Goal: Information Seeking & Learning: Check status

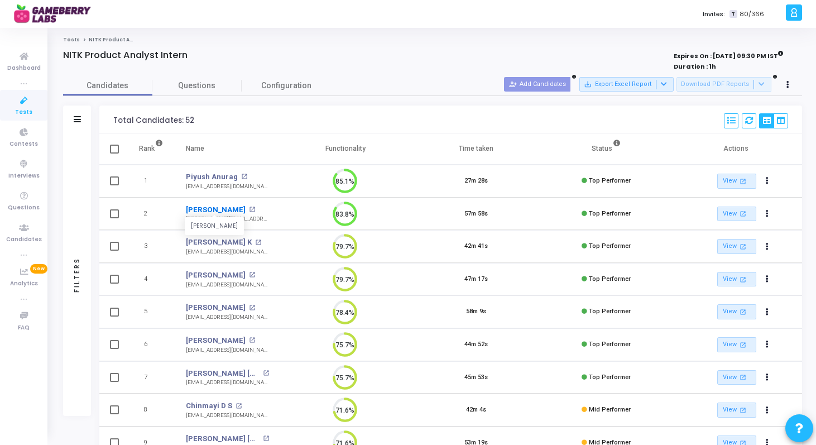
click at [212, 207] on link "[PERSON_NAME]" at bounding box center [216, 209] width 60 height 11
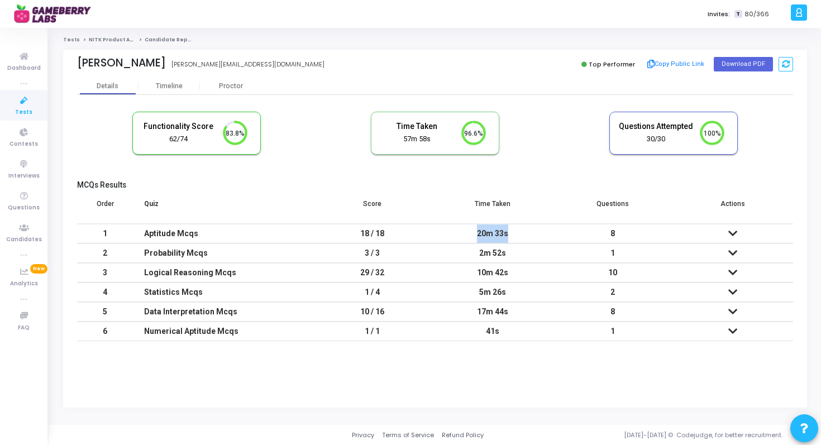
drag, startPoint x: 479, startPoint y: 235, endPoint x: 523, endPoint y: 234, distance: 44.7
click at [523, 235] on div "20m 33s" at bounding box center [492, 233] width 98 height 18
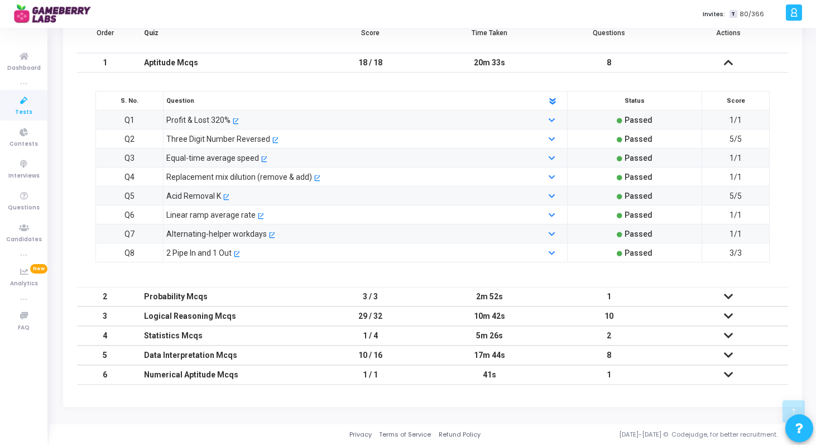
click at [727, 315] on icon at bounding box center [728, 316] width 9 height 8
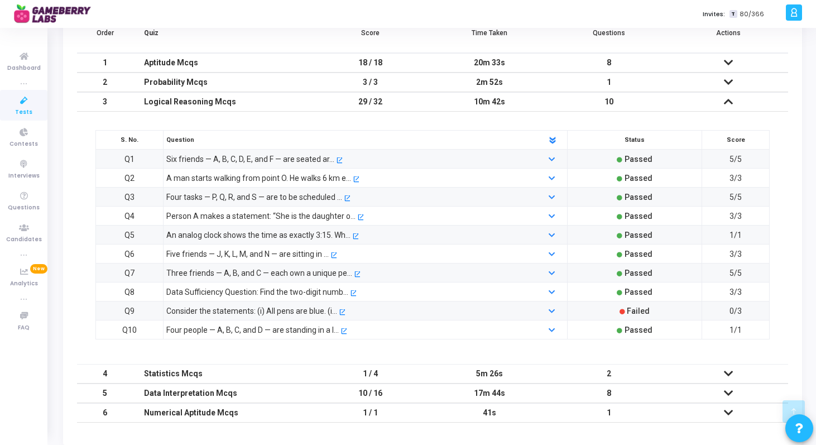
click at [731, 102] on icon at bounding box center [728, 102] width 9 height 8
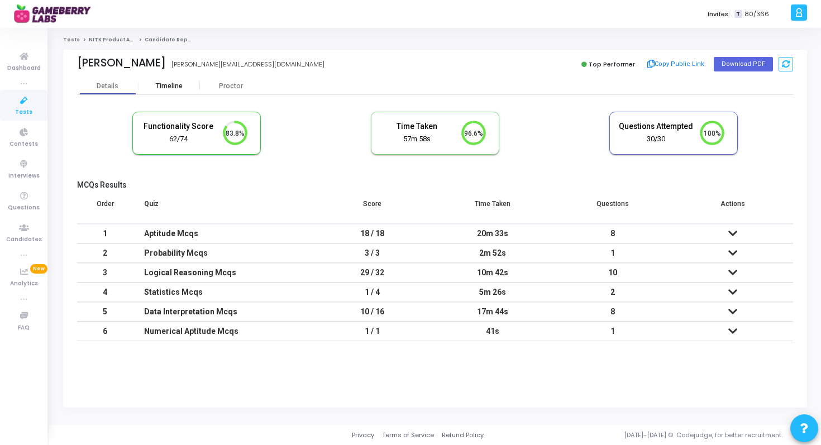
click at [178, 88] on div "Timeline" at bounding box center [169, 86] width 27 height 8
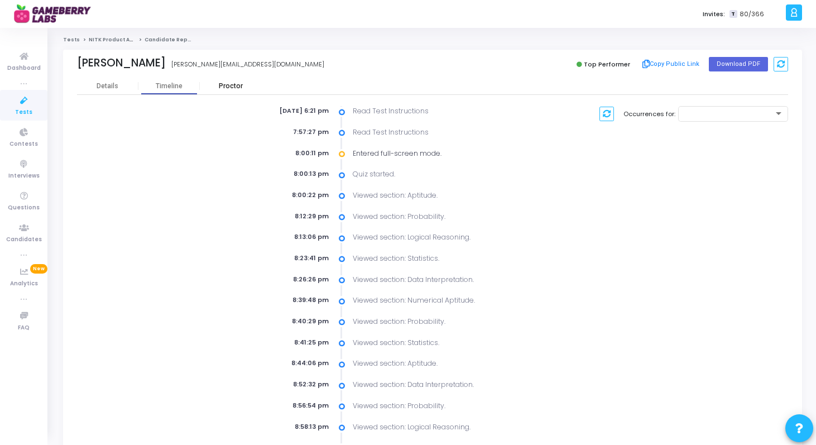
click at [232, 83] on div "Proctor" at bounding box center [230, 86] width 61 height 8
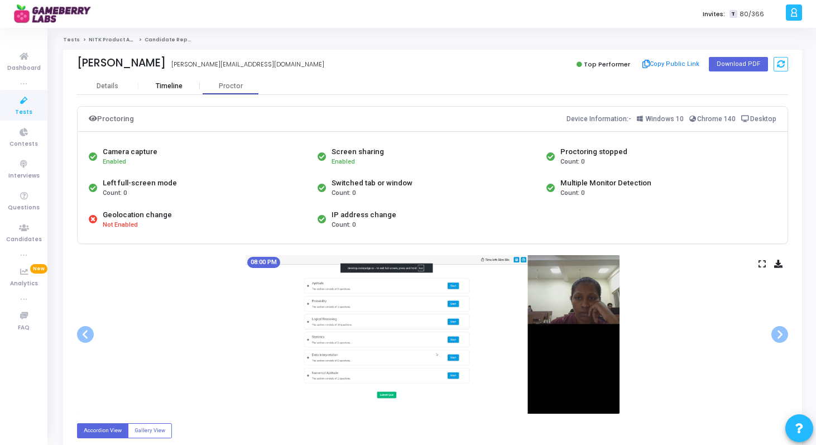
click at [165, 88] on div "Timeline" at bounding box center [169, 86] width 27 height 8
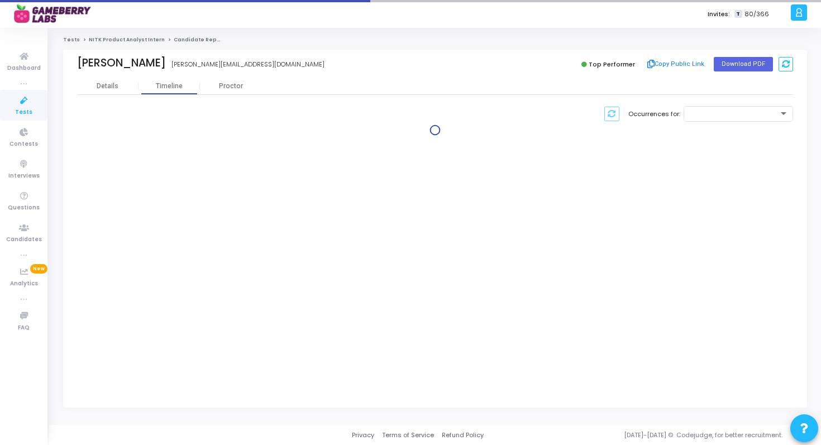
click at [115, 38] on link "NITK Product Analyst Intern" at bounding box center [127, 39] width 76 height 7
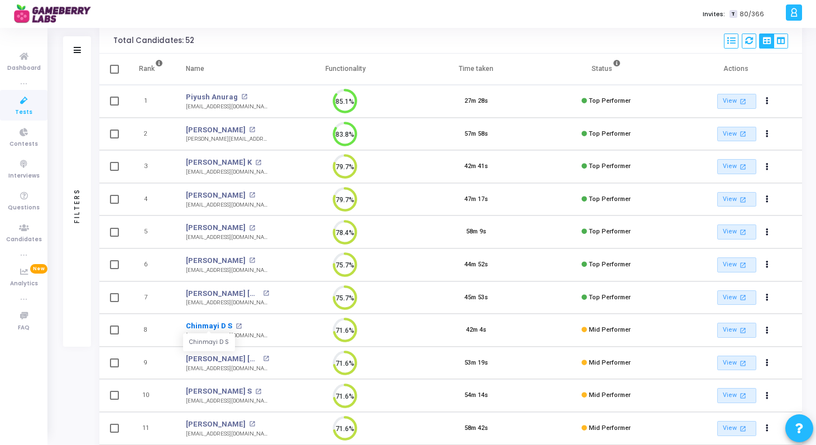
click at [203, 326] on link "Chinmayi D S" at bounding box center [209, 326] width 46 height 11
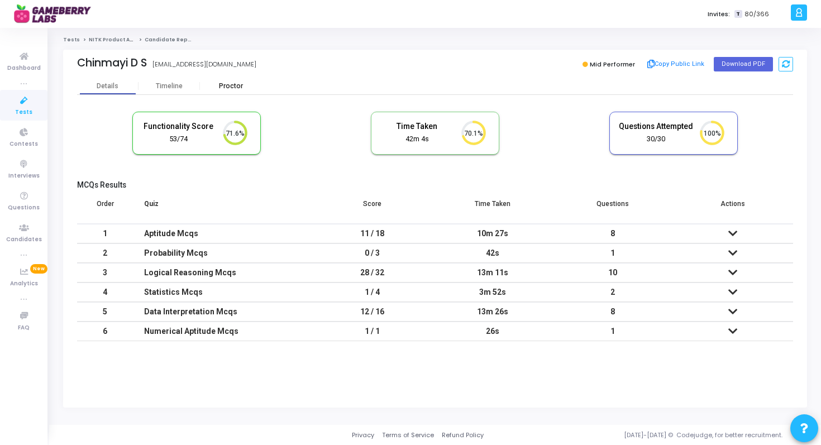
click at [226, 83] on div "Proctor" at bounding box center [230, 86] width 61 height 8
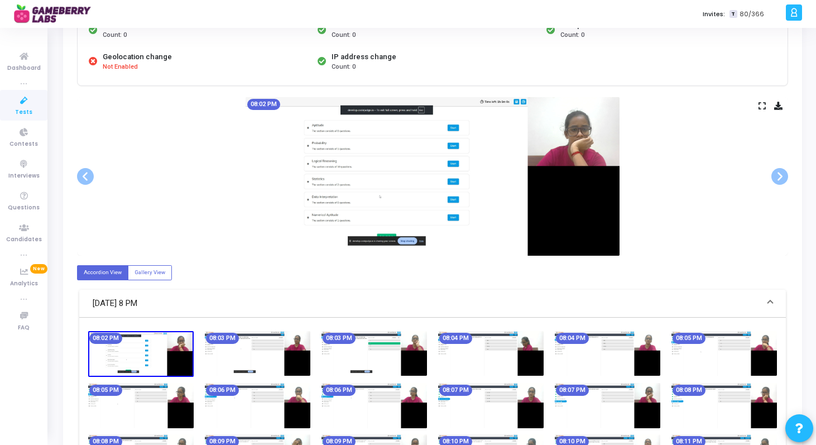
click at [761, 103] on icon at bounding box center [762, 106] width 7 height 6
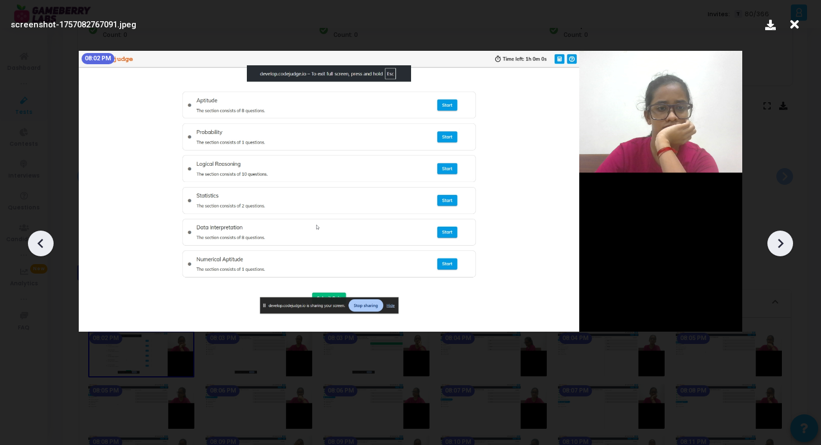
click at [782, 249] on icon at bounding box center [780, 243] width 17 height 17
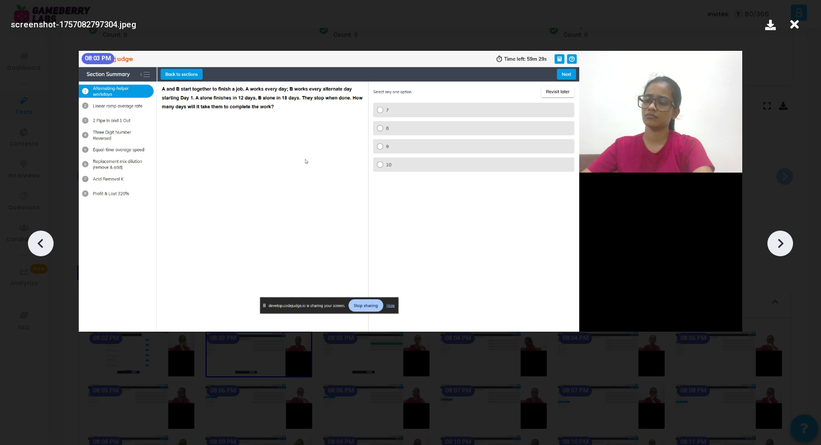
click at [782, 249] on icon at bounding box center [780, 243] width 17 height 17
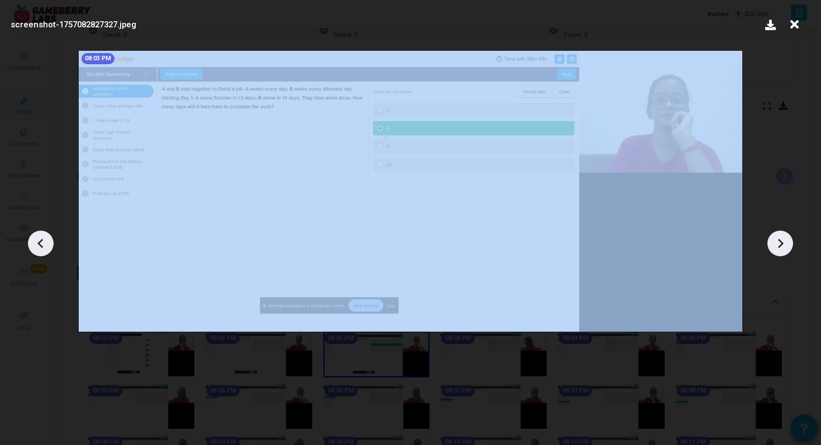
click at [782, 249] on icon at bounding box center [780, 243] width 17 height 17
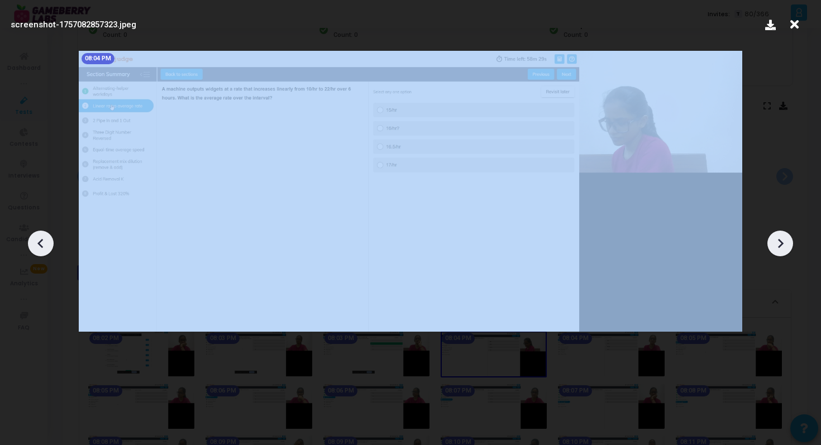
click at [782, 249] on icon at bounding box center [780, 243] width 17 height 17
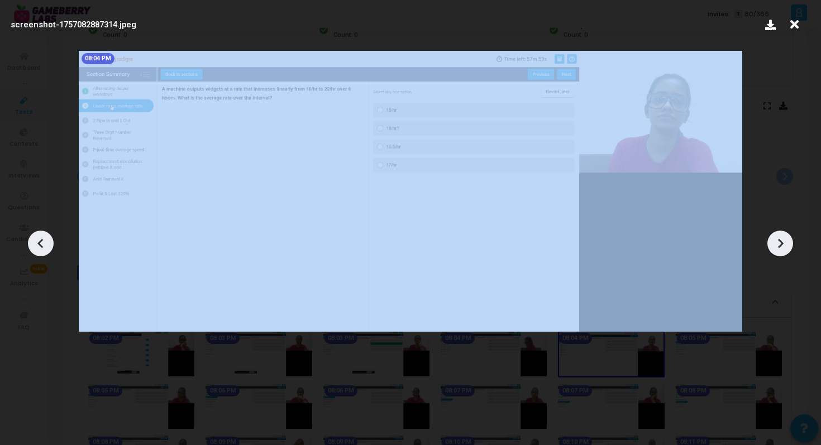
click at [782, 249] on icon at bounding box center [780, 243] width 17 height 17
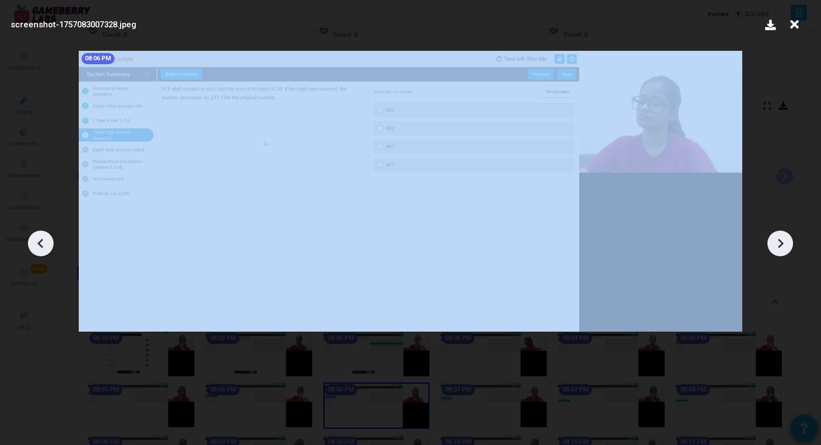
click at [782, 249] on icon at bounding box center [780, 243] width 17 height 17
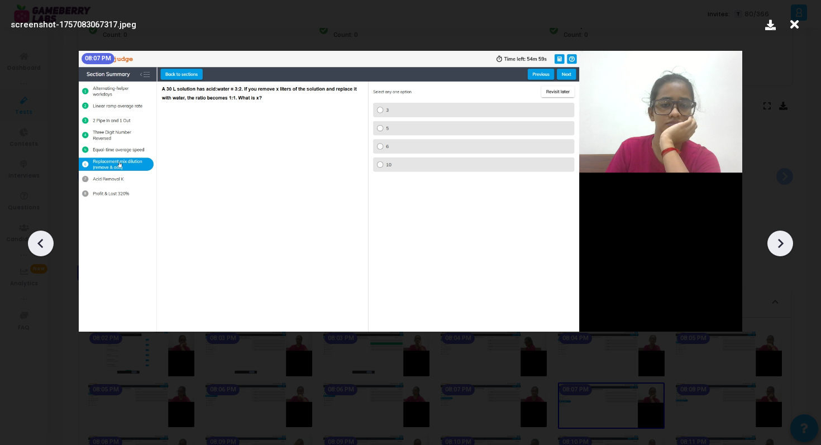
click at [782, 249] on icon at bounding box center [780, 243] width 17 height 17
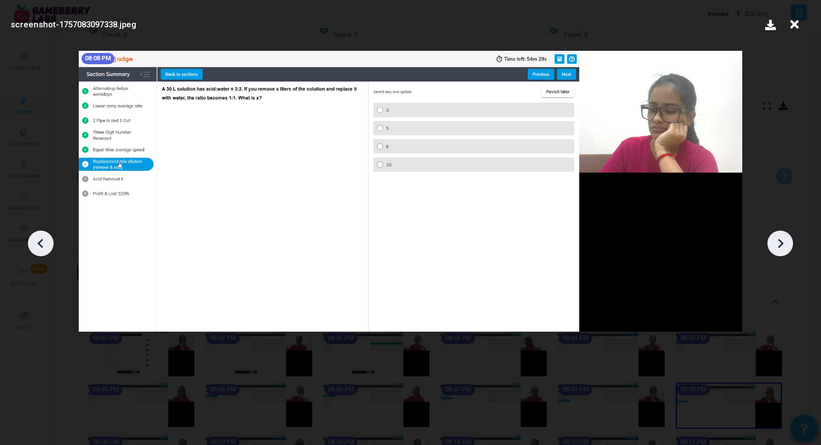
click at [782, 249] on icon at bounding box center [780, 243] width 17 height 17
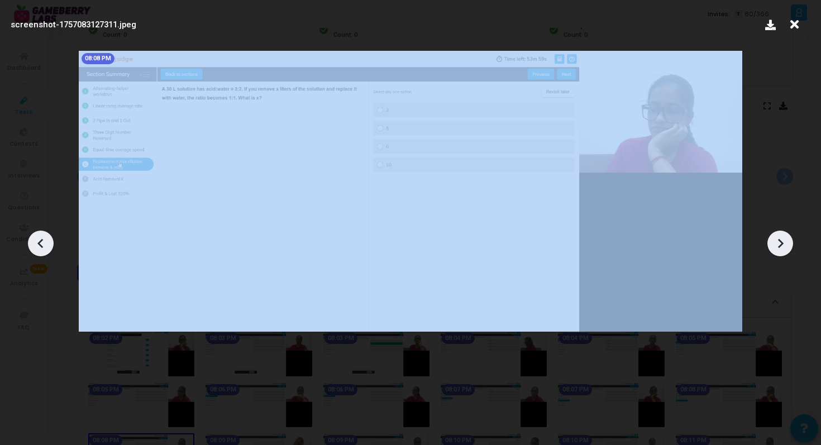
click at [782, 249] on icon at bounding box center [780, 243] width 17 height 17
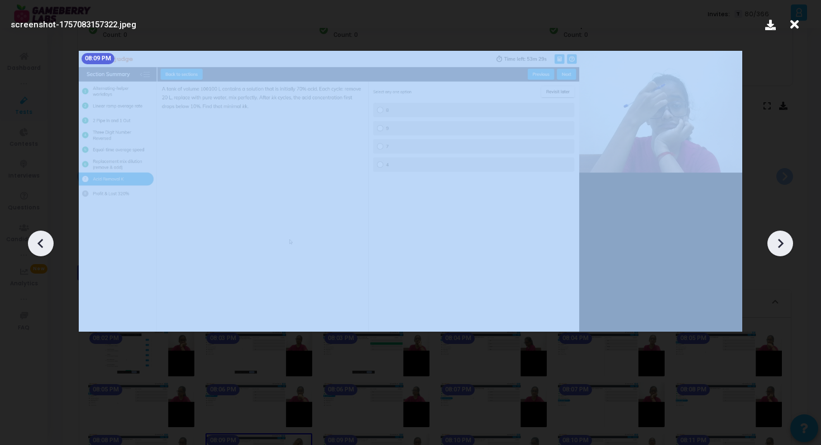
click at [782, 249] on icon at bounding box center [780, 243] width 17 height 17
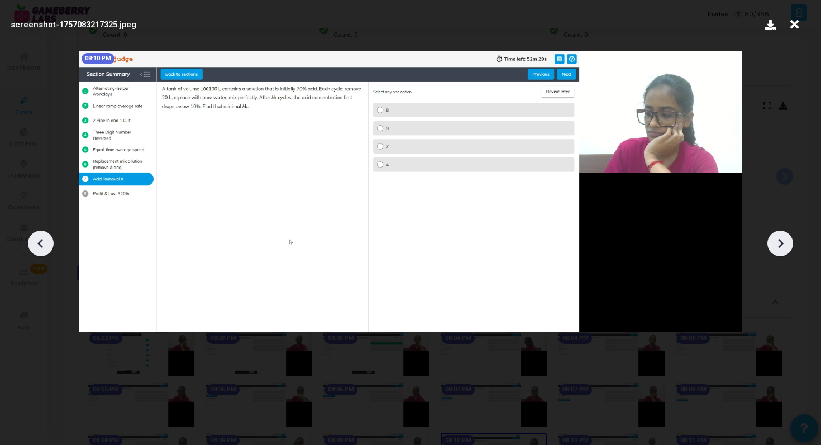
click at [39, 247] on icon at bounding box center [40, 243] width 17 height 17
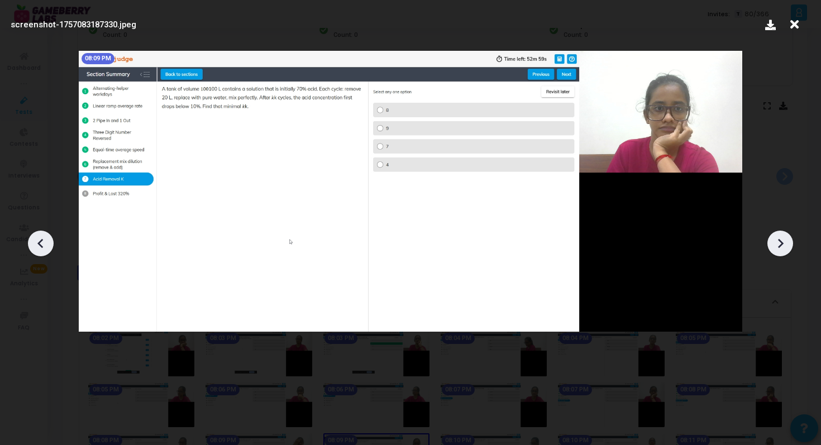
click at [782, 246] on icon at bounding box center [780, 243] width 17 height 17
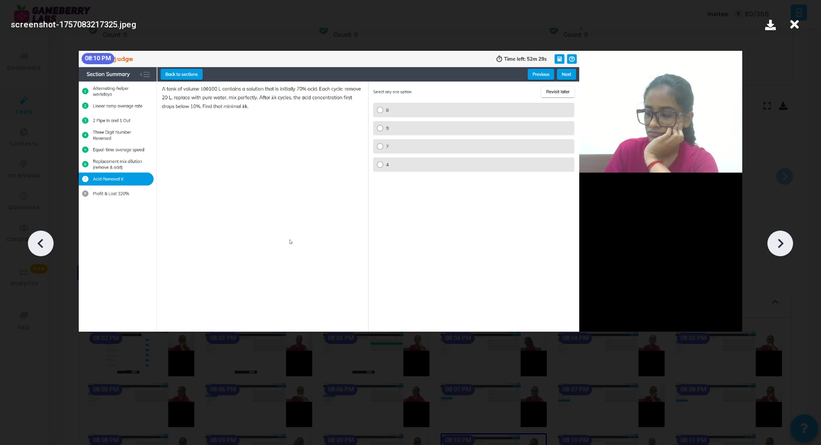
click at [782, 246] on icon at bounding box center [780, 243] width 17 height 17
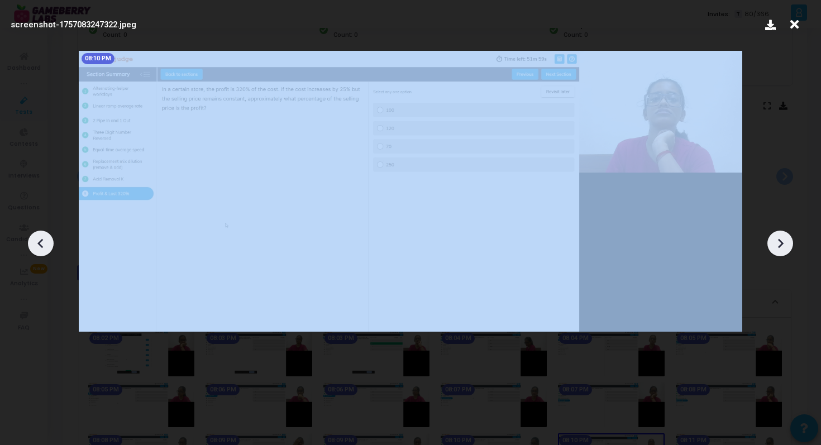
click at [782, 246] on icon at bounding box center [780, 243] width 17 height 17
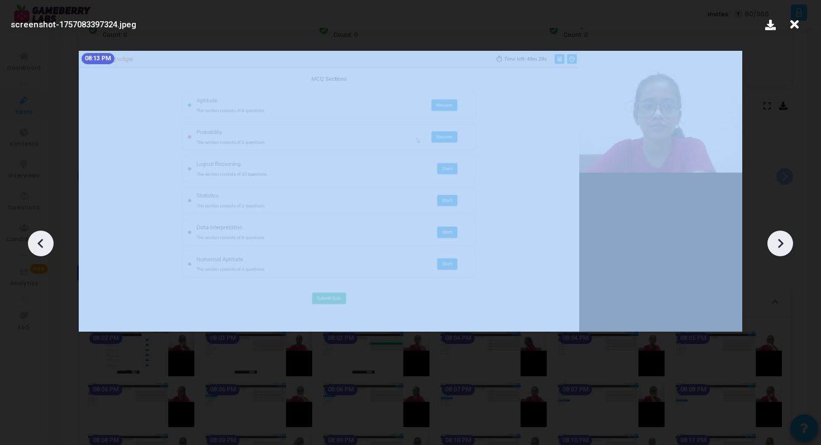
click at [782, 246] on icon at bounding box center [780, 243] width 17 height 17
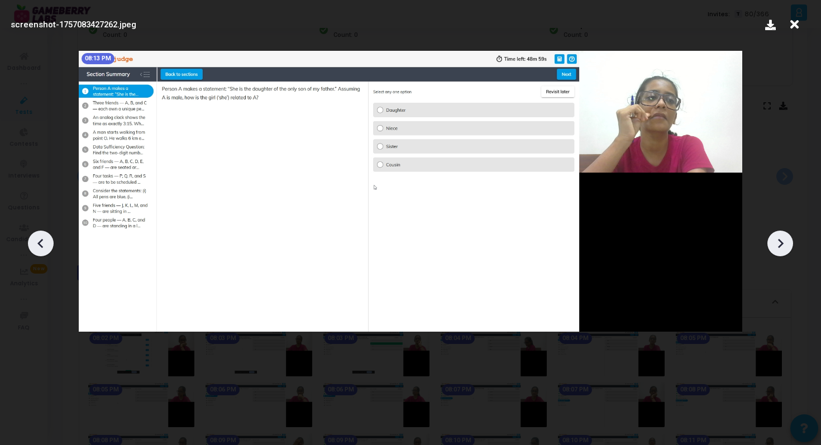
click at [782, 246] on icon at bounding box center [780, 243] width 17 height 17
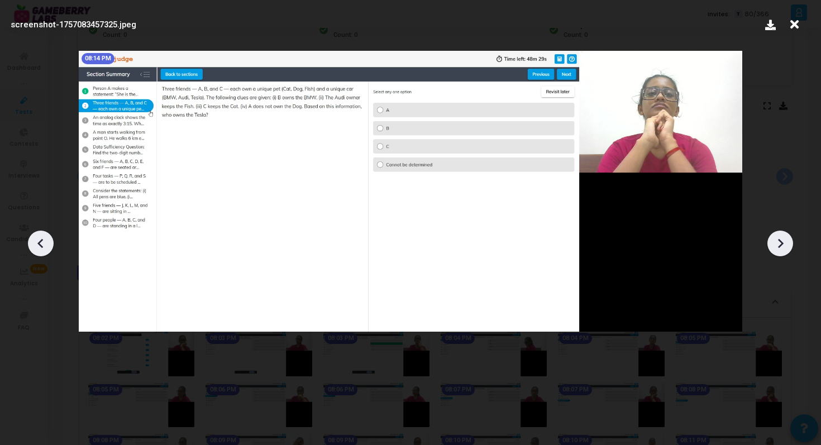
click at [782, 246] on icon at bounding box center [780, 243] width 17 height 17
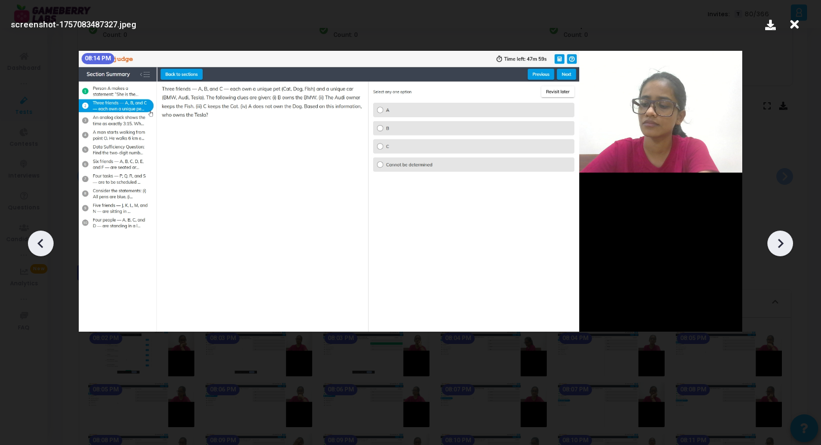
click at [782, 246] on icon at bounding box center [780, 243] width 17 height 17
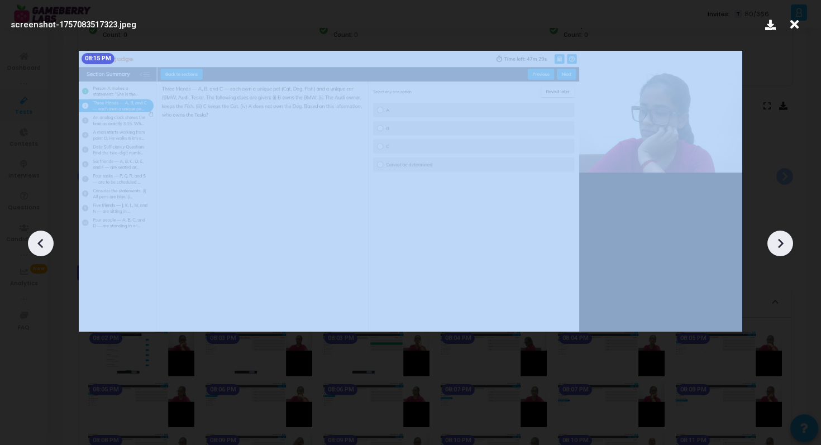
click at [782, 246] on icon at bounding box center [780, 243] width 17 height 17
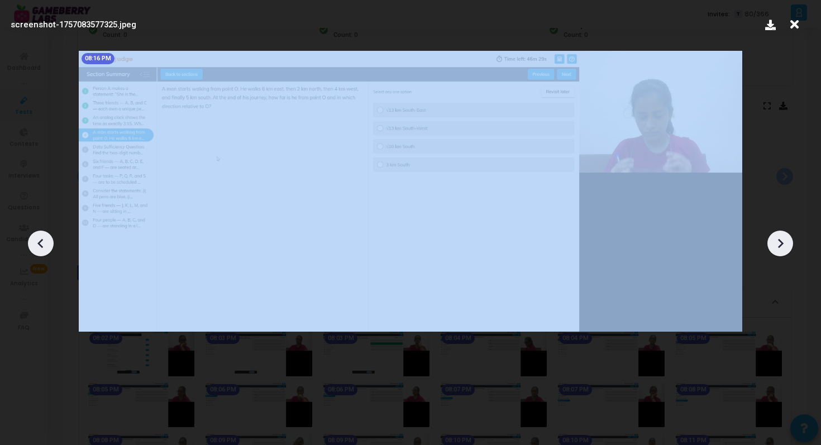
click at [782, 246] on icon at bounding box center [780, 243] width 17 height 17
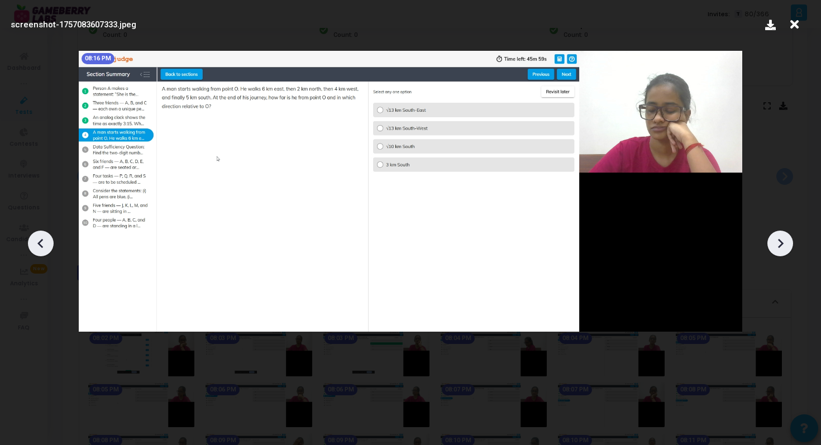
click at [790, 30] on icon at bounding box center [794, 24] width 17 height 21
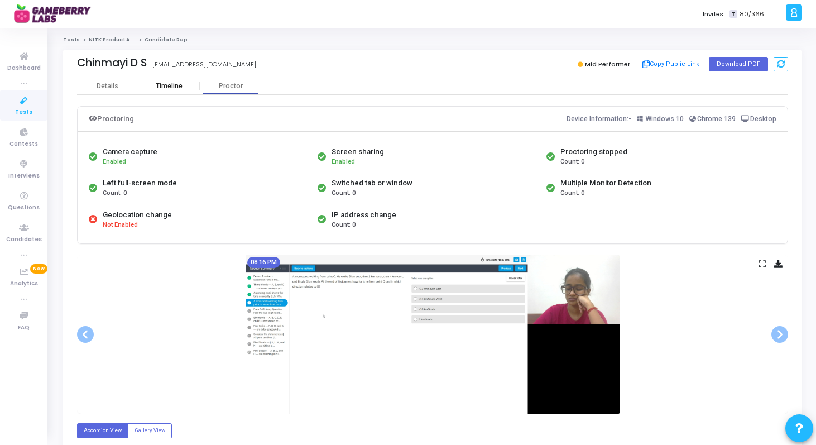
click at [171, 81] on div "Timeline" at bounding box center [168, 86] width 61 height 17
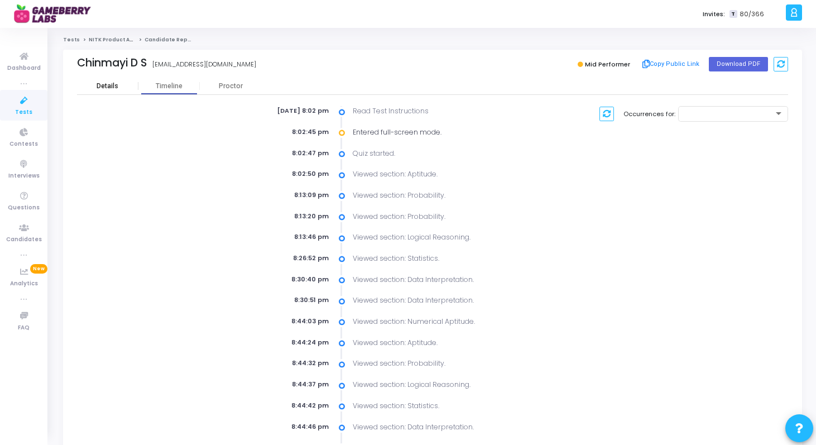
click at [104, 79] on div "Details" at bounding box center [107, 86] width 61 height 17
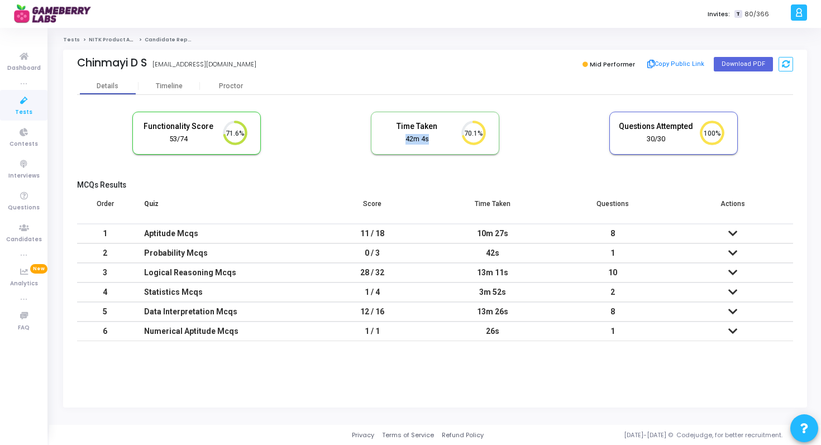
drag, startPoint x: 404, startPoint y: 139, endPoint x: 437, endPoint y: 140, distance: 33.5
click at [437, 141] on div "42m 4s" at bounding box center [417, 139] width 75 height 11
click at [737, 235] on icon at bounding box center [732, 233] width 9 height 8
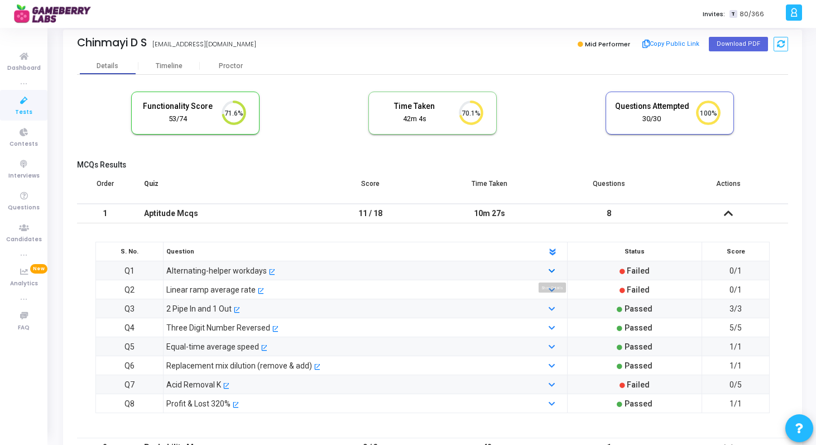
click at [549, 270] on icon at bounding box center [552, 271] width 6 height 7
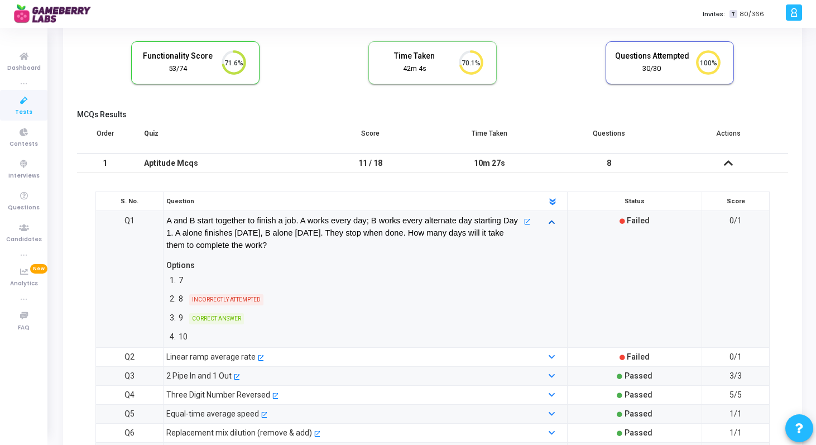
scroll to position [80, 0]
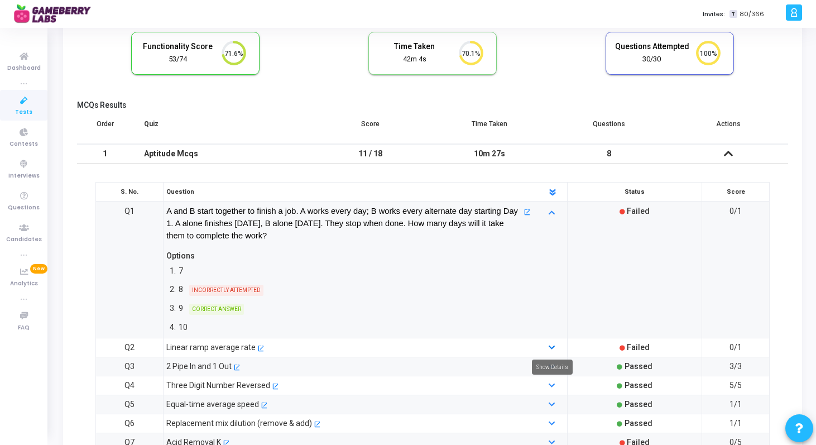
click at [553, 347] on icon at bounding box center [552, 348] width 6 height 7
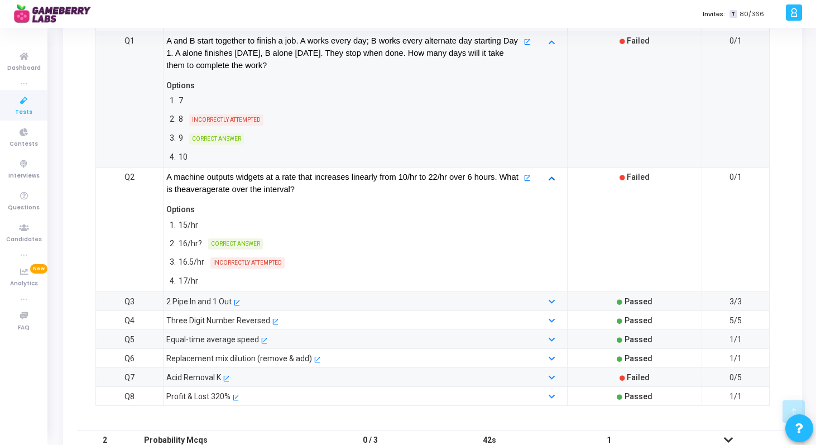
scroll to position [283, 0]
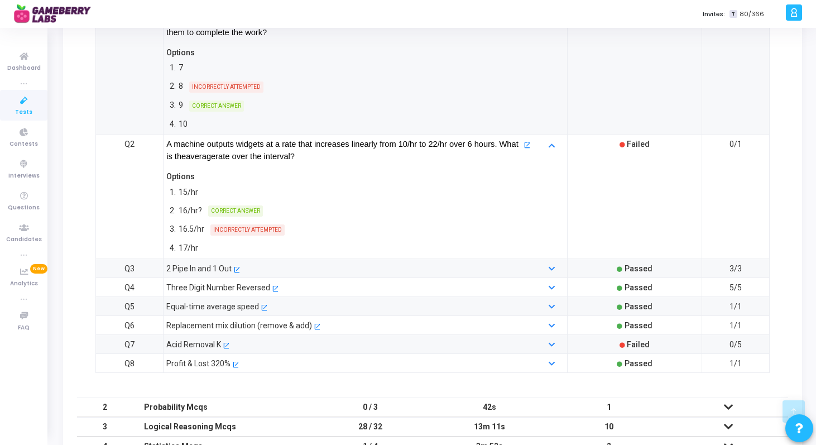
click at [548, 341] on div at bounding box center [552, 344] width 34 height 12
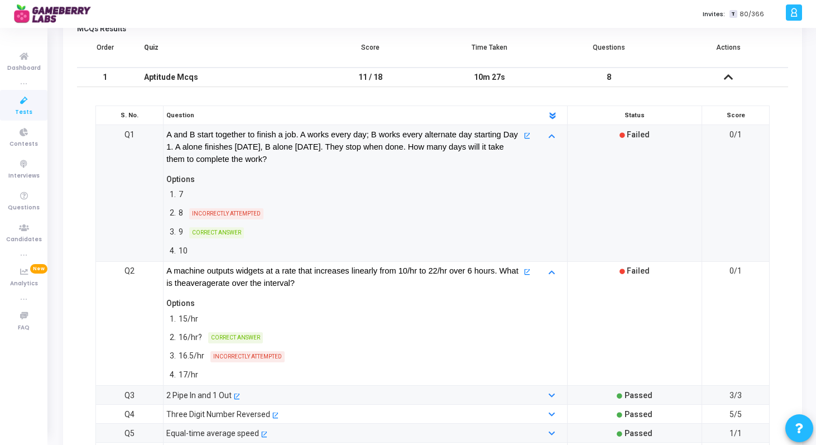
scroll to position [0, 0]
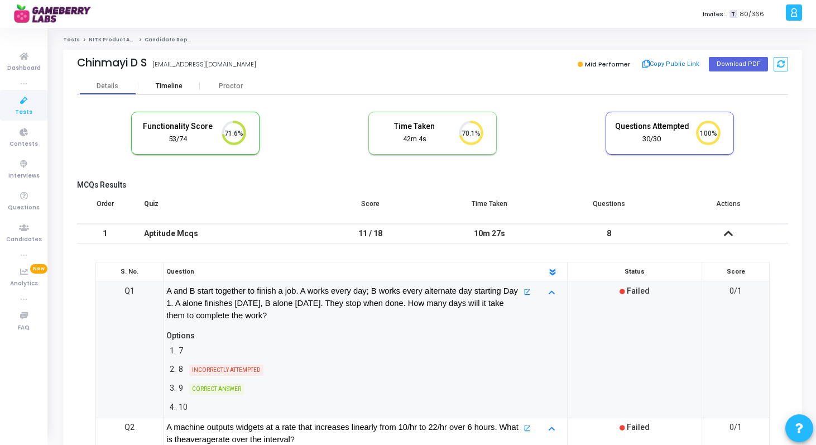
click at [169, 82] on div "Timeline" at bounding box center [169, 86] width 27 height 8
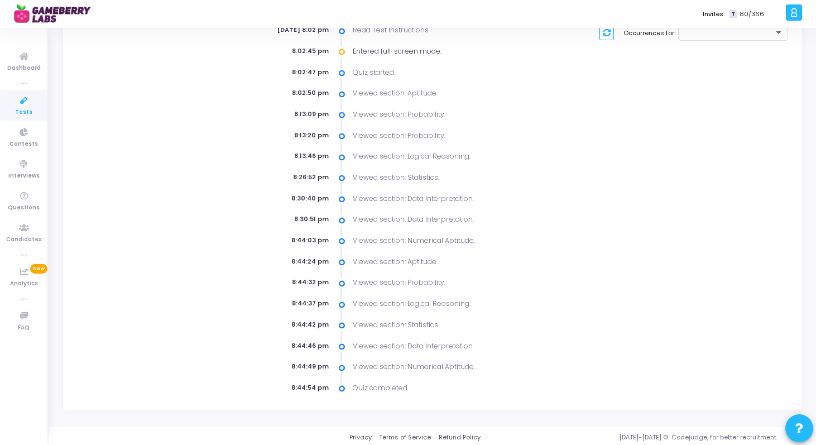
scroll to position [83, 0]
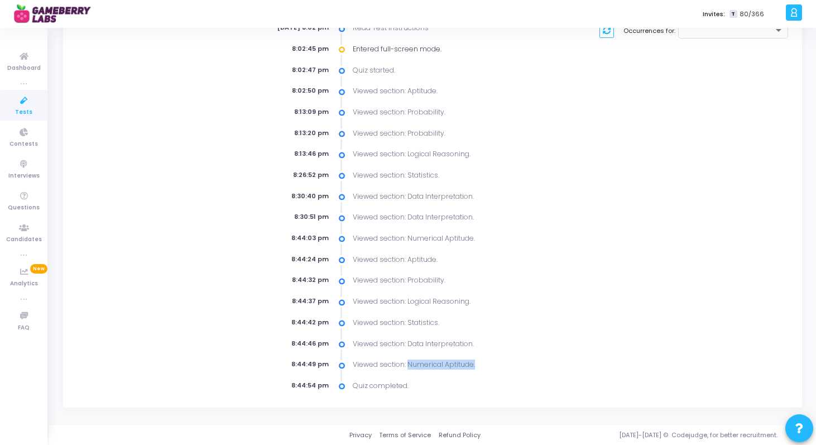
drag, startPoint x: 407, startPoint y: 369, endPoint x: 512, endPoint y: 369, distance: 105.5
click at [512, 369] on div "Viewed section: Numerical Aptitude." at bounding box center [447, 365] width 200 height 10
drag, startPoint x: 407, startPoint y: 257, endPoint x: 461, endPoint y: 257, distance: 54.7
click at [461, 257] on div "Viewed section: Aptitude." at bounding box center [447, 260] width 200 height 10
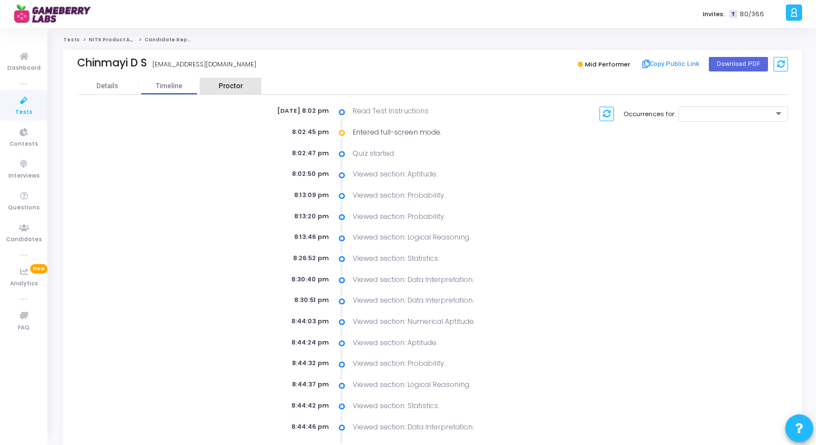
click at [216, 85] on div "Proctor" at bounding box center [230, 86] width 61 height 8
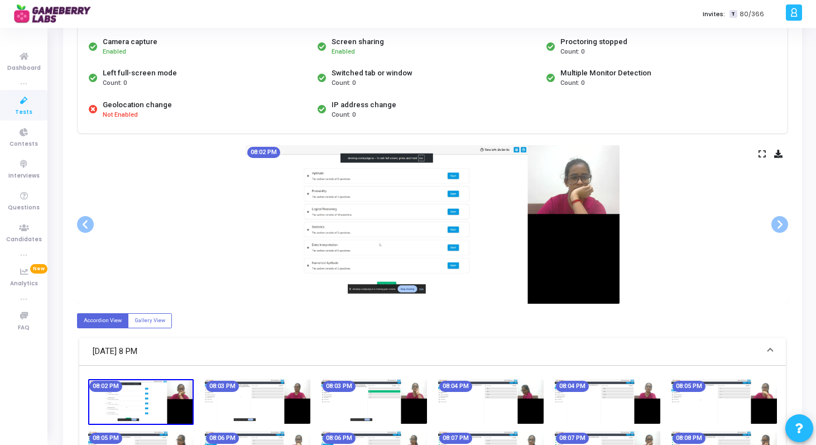
scroll to position [121, 0]
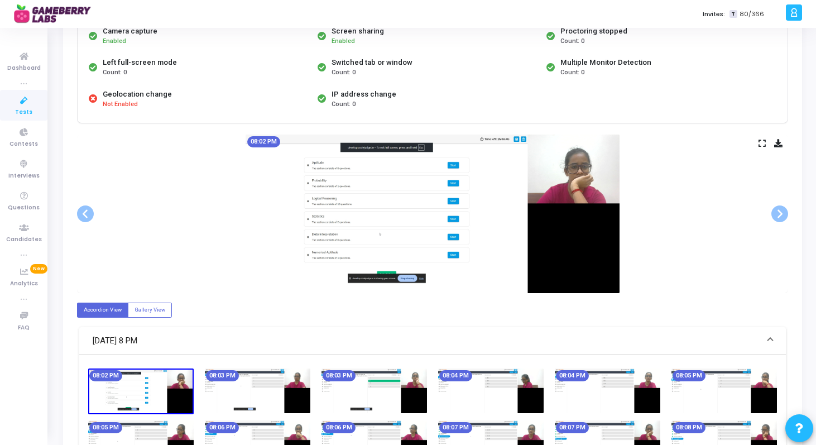
click at [763, 146] on icon at bounding box center [762, 143] width 7 height 6
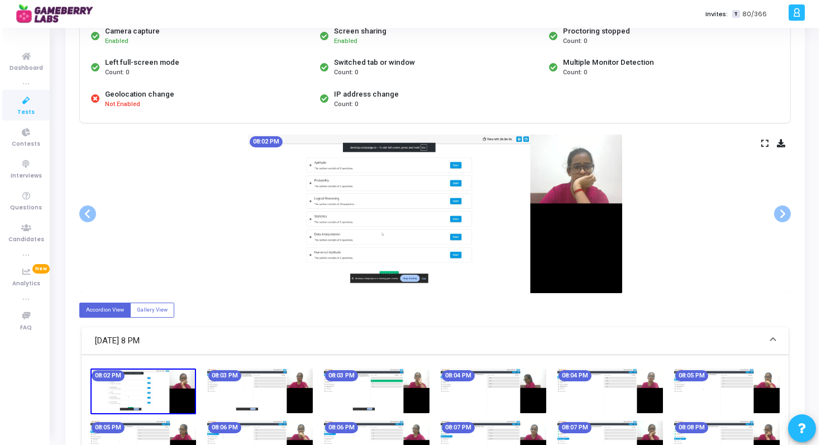
scroll to position [0, 0]
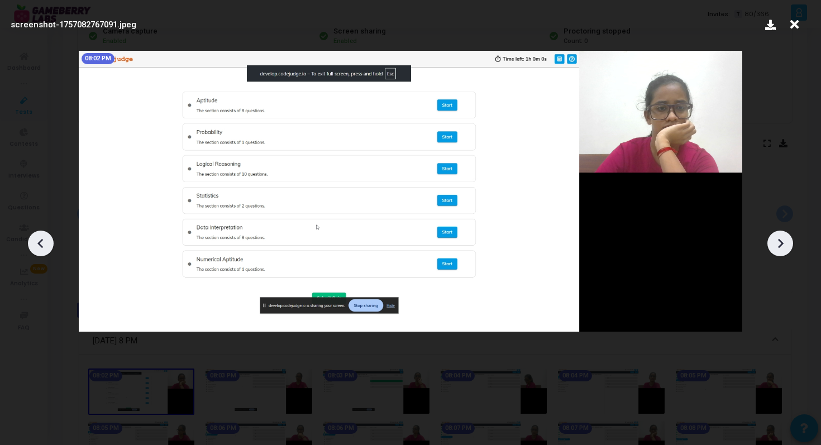
click at [774, 248] on icon at bounding box center [780, 243] width 17 height 17
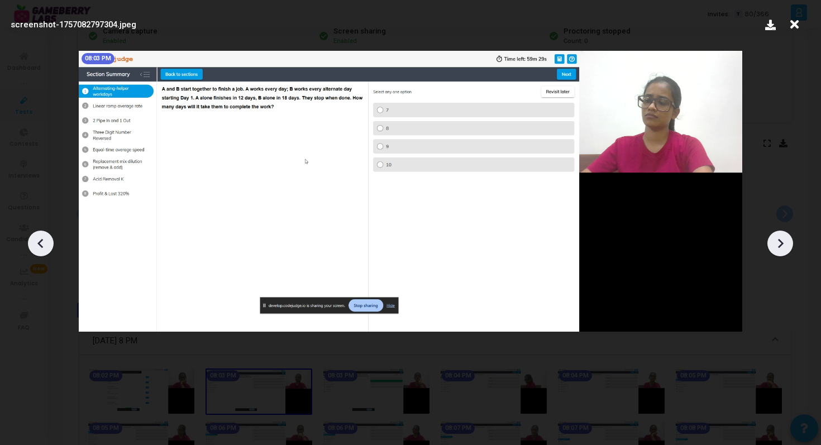
click at [774, 248] on icon at bounding box center [780, 243] width 17 height 17
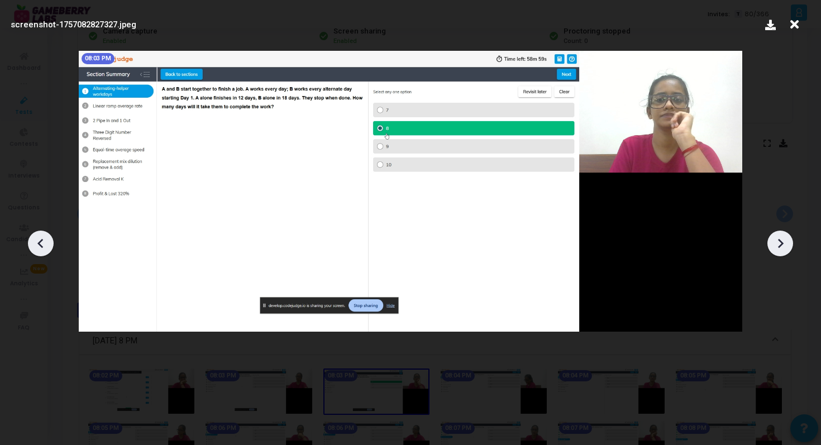
click at [774, 248] on icon at bounding box center [780, 243] width 17 height 17
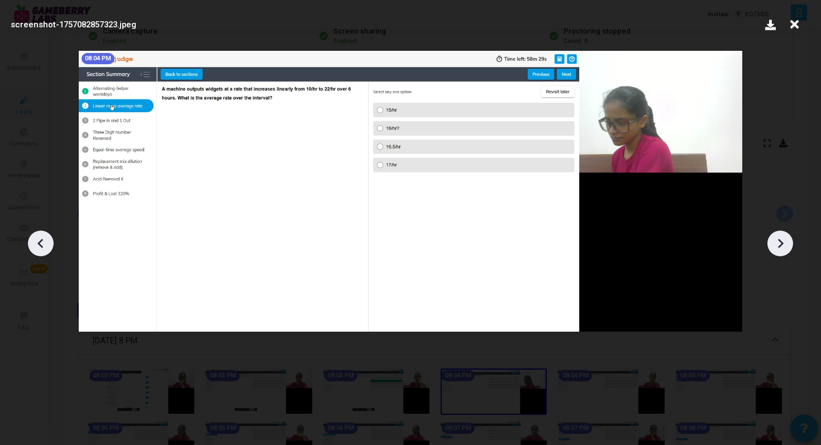
click at [774, 248] on icon at bounding box center [780, 243] width 17 height 17
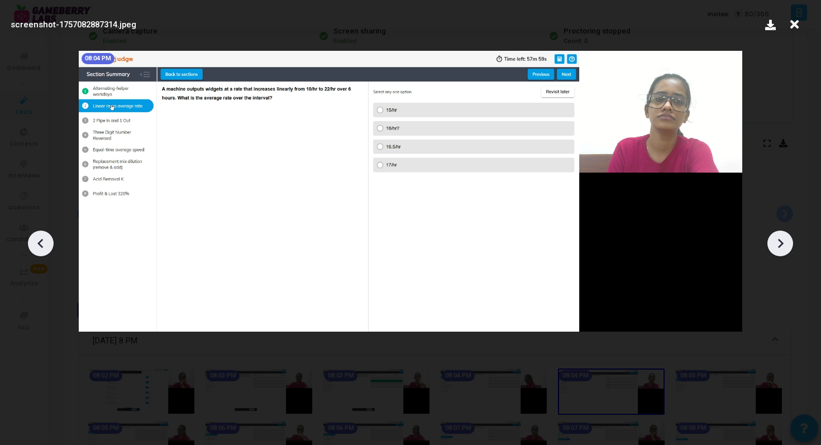
click at [774, 248] on icon at bounding box center [780, 243] width 17 height 17
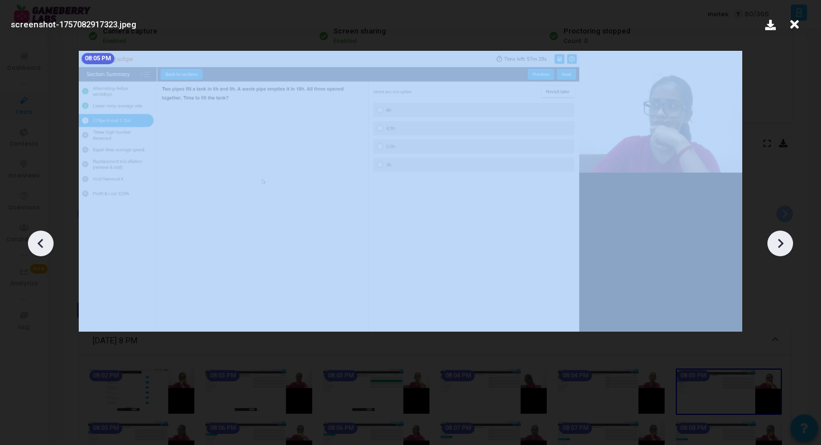
click at [774, 248] on icon at bounding box center [780, 243] width 17 height 17
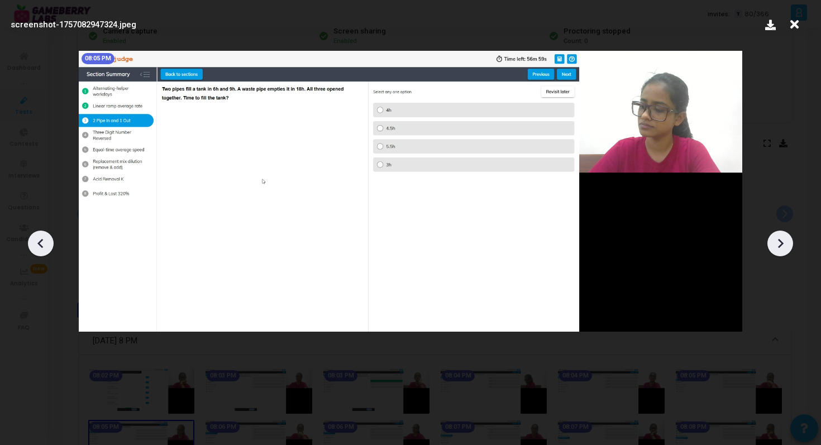
click at [774, 248] on icon at bounding box center [780, 243] width 17 height 17
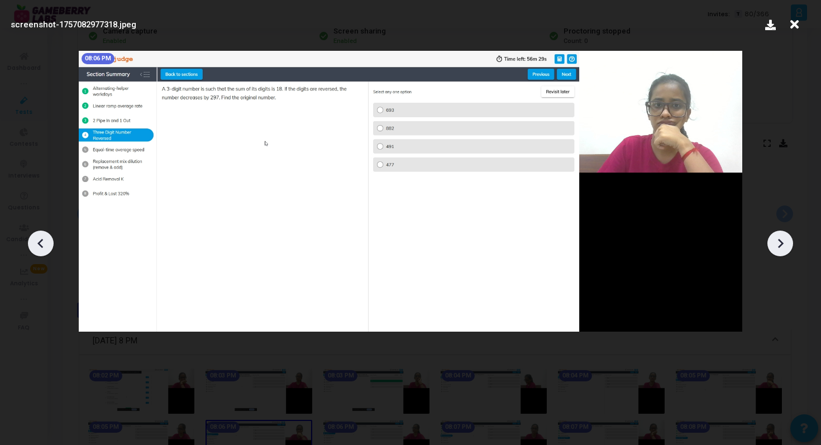
click at [37, 238] on icon at bounding box center [40, 243] width 17 height 17
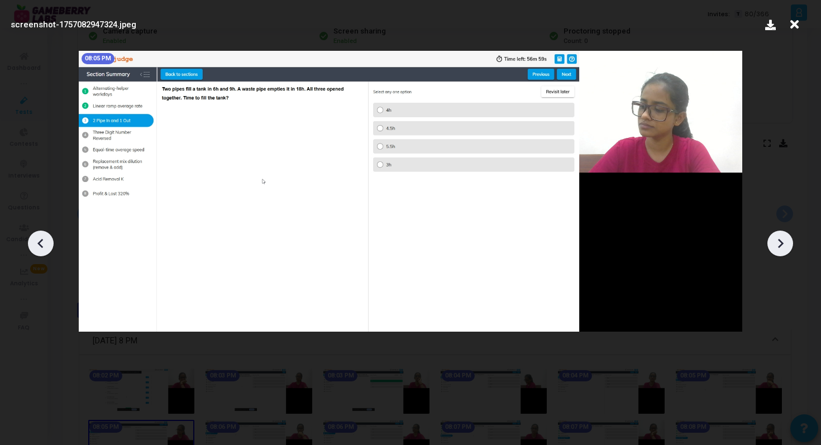
click at [37, 238] on icon at bounding box center [40, 243] width 17 height 17
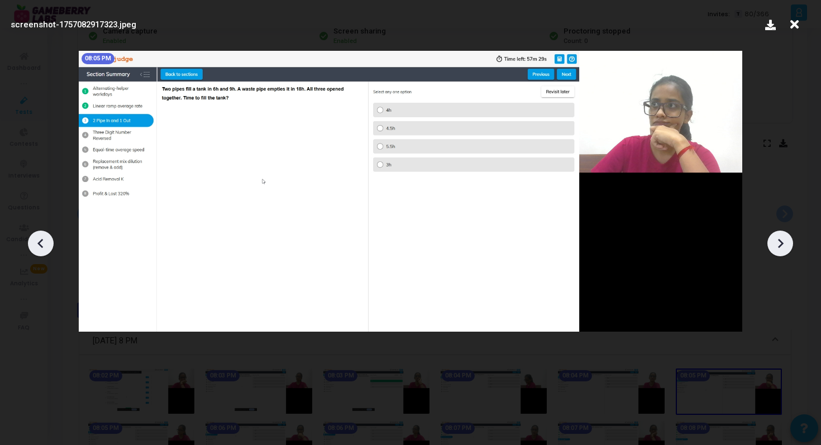
click at [778, 250] on icon at bounding box center [780, 243] width 17 height 17
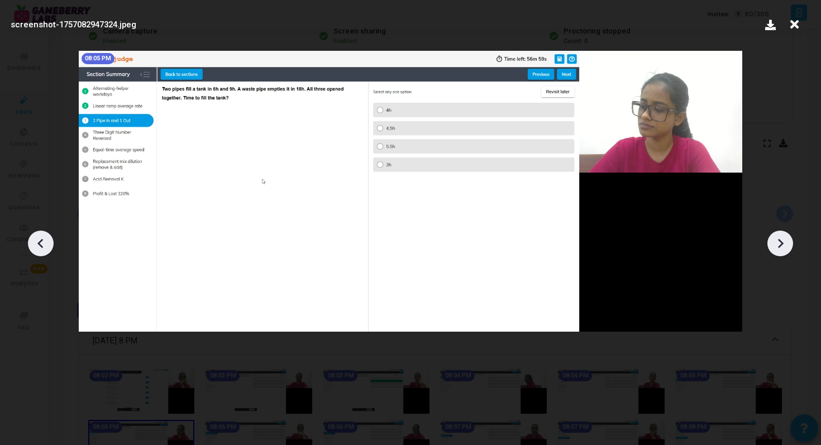
click at [778, 250] on icon at bounding box center [780, 243] width 17 height 17
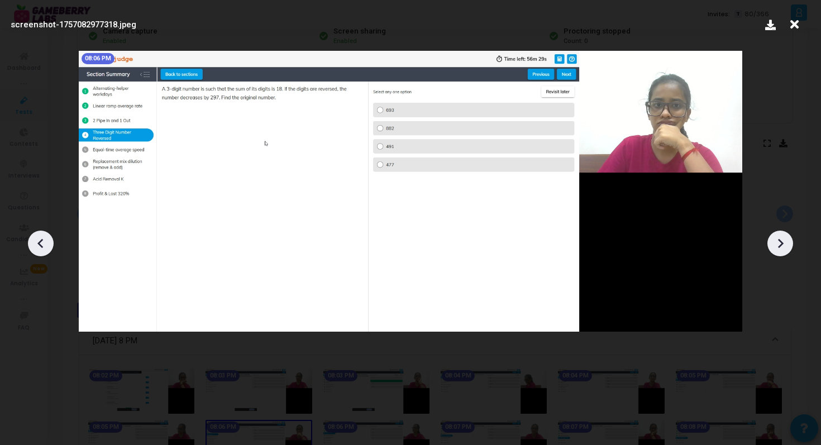
click at [778, 250] on icon at bounding box center [780, 243] width 17 height 17
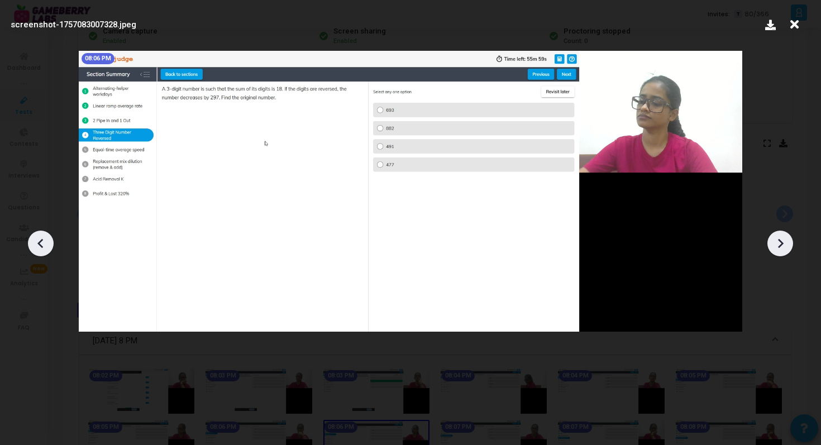
click at [778, 250] on icon at bounding box center [780, 243] width 17 height 17
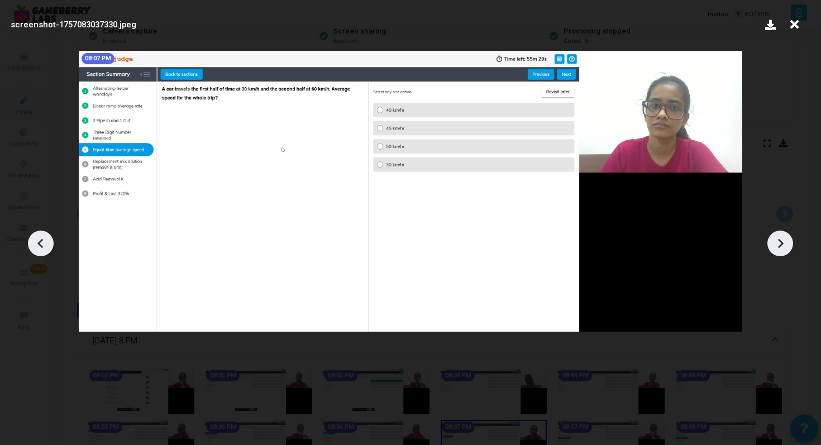
click at [778, 250] on icon at bounding box center [780, 243] width 17 height 17
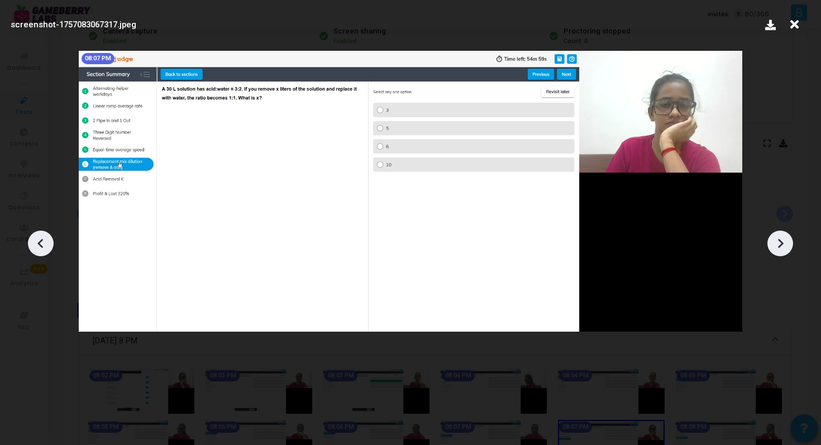
click at [778, 250] on icon at bounding box center [780, 243] width 17 height 17
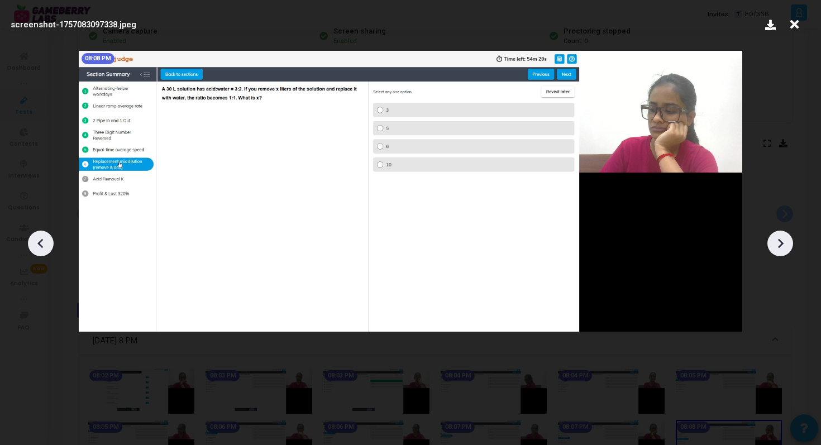
click at [778, 250] on icon at bounding box center [780, 243] width 17 height 17
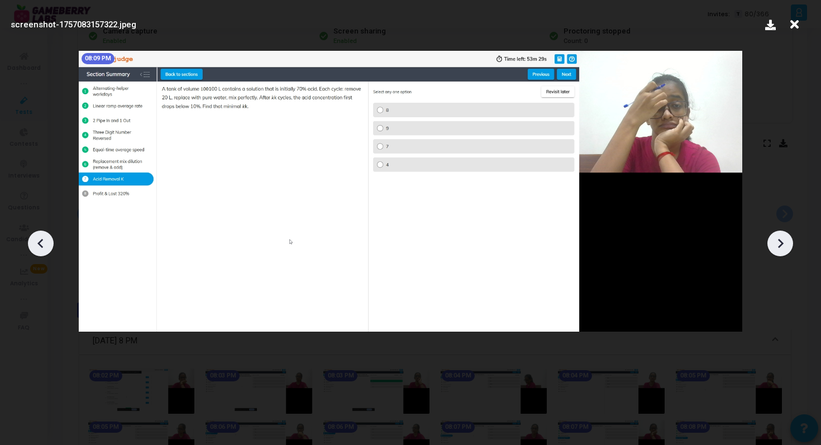
click at [778, 250] on icon at bounding box center [780, 243] width 17 height 17
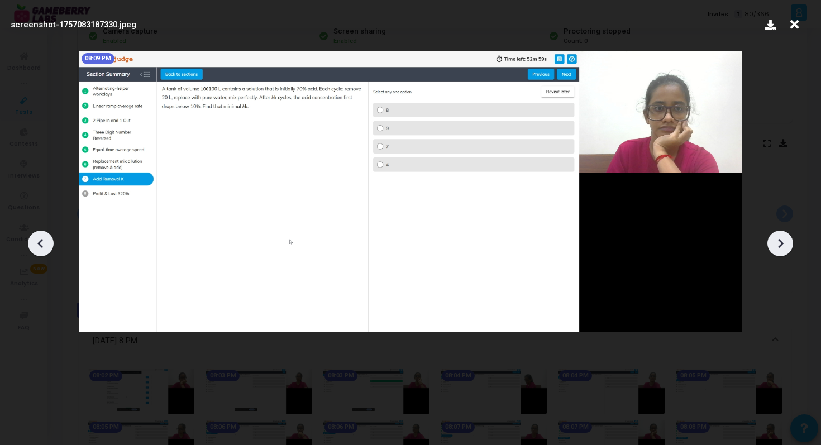
click at [778, 250] on icon at bounding box center [780, 243] width 17 height 17
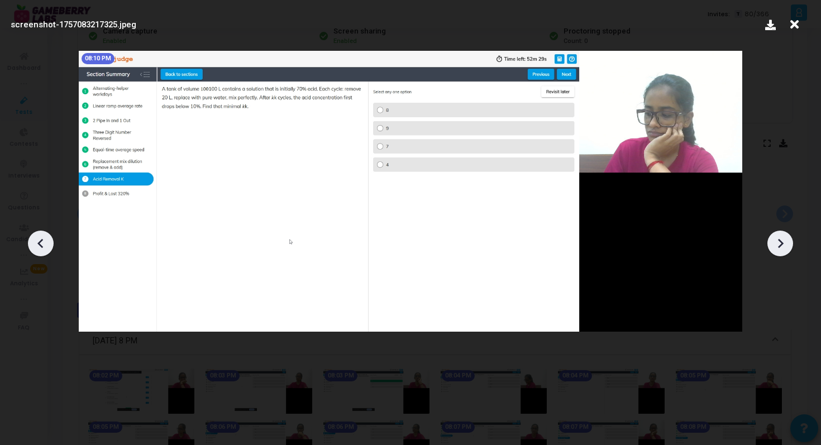
click at [778, 250] on icon at bounding box center [780, 243] width 17 height 17
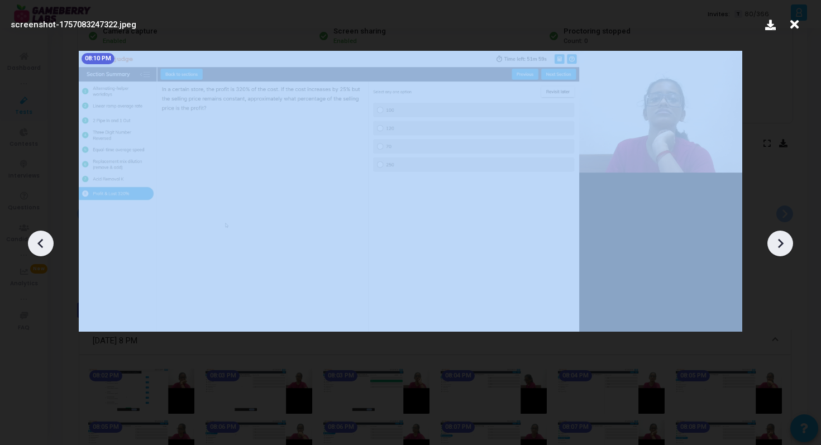
click at [778, 250] on icon at bounding box center [780, 243] width 17 height 17
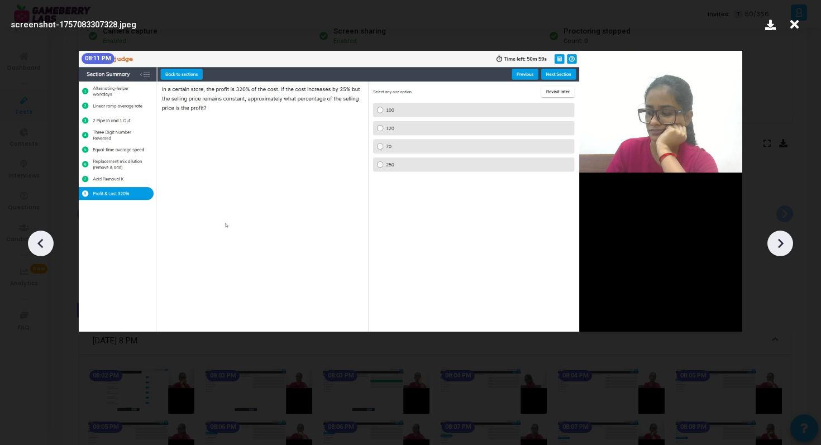
click at [778, 250] on icon at bounding box center [780, 243] width 17 height 17
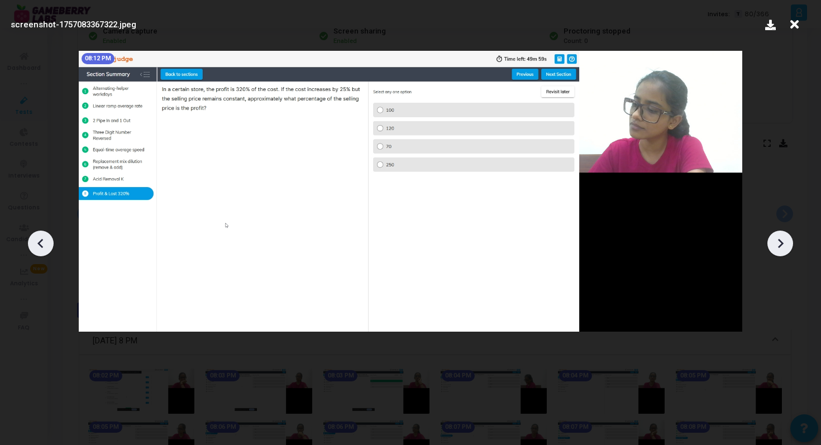
click at [778, 250] on icon at bounding box center [780, 243] width 17 height 17
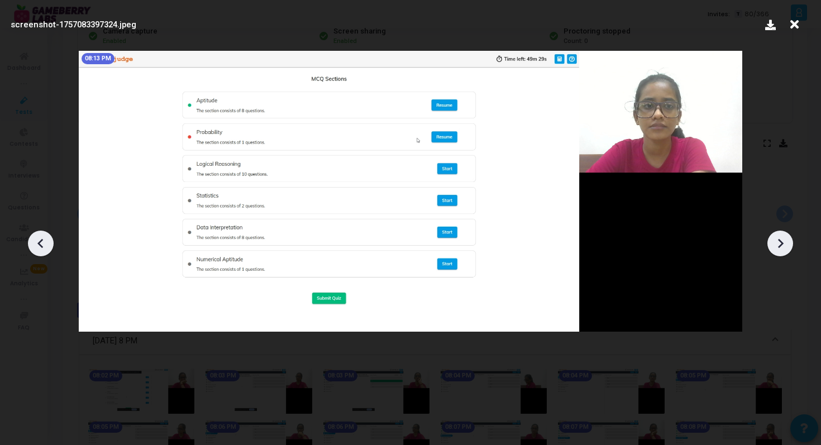
click at [780, 251] on icon at bounding box center [780, 243] width 17 height 17
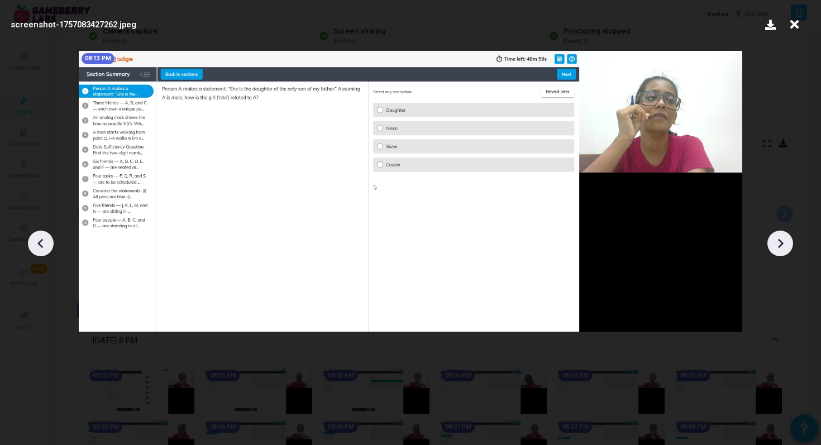
click at [780, 250] on icon at bounding box center [780, 243] width 17 height 17
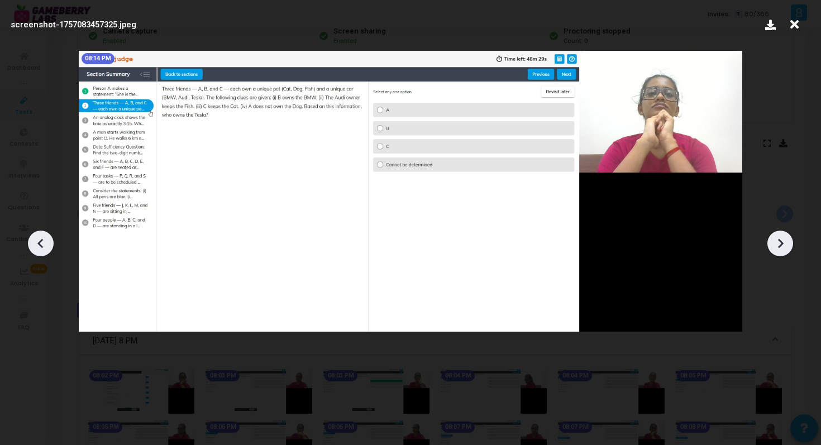
click at [780, 250] on icon at bounding box center [780, 243] width 17 height 17
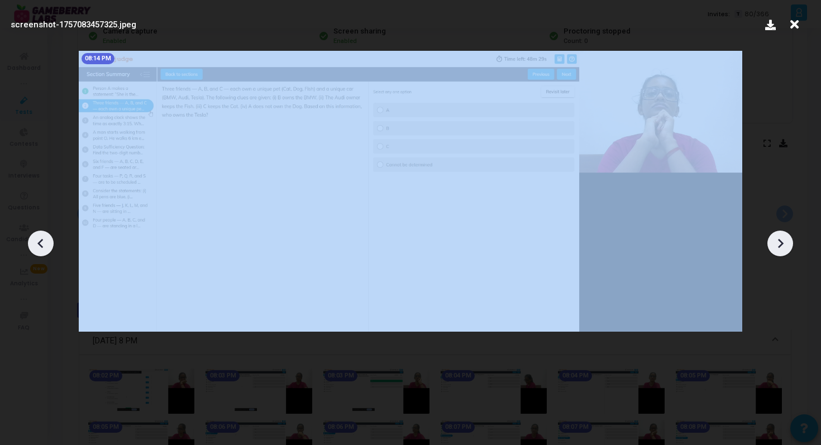
click at [780, 250] on icon at bounding box center [780, 243] width 17 height 17
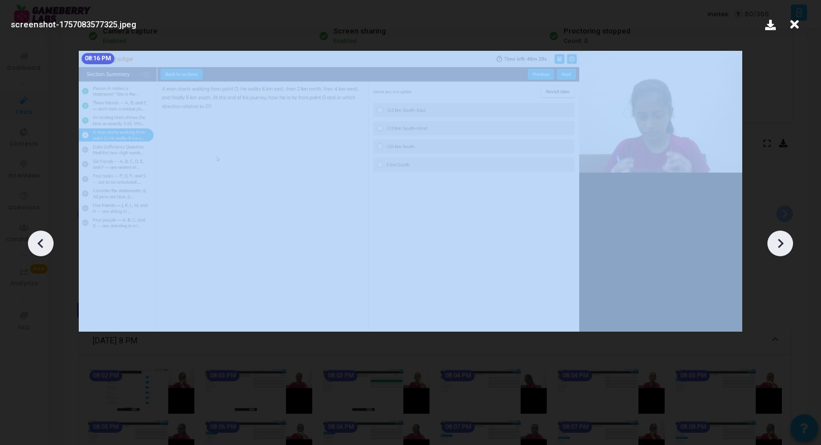
click at [780, 250] on icon at bounding box center [780, 243] width 17 height 17
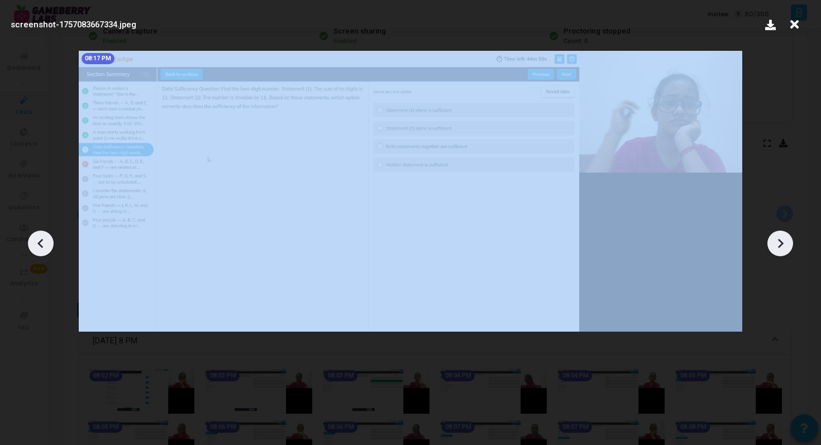
click at [780, 250] on icon at bounding box center [780, 243] width 17 height 17
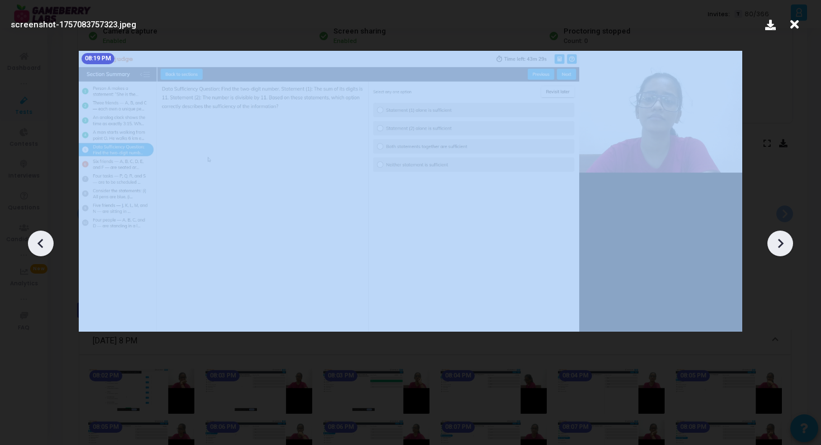
click at [780, 250] on icon at bounding box center [780, 243] width 17 height 17
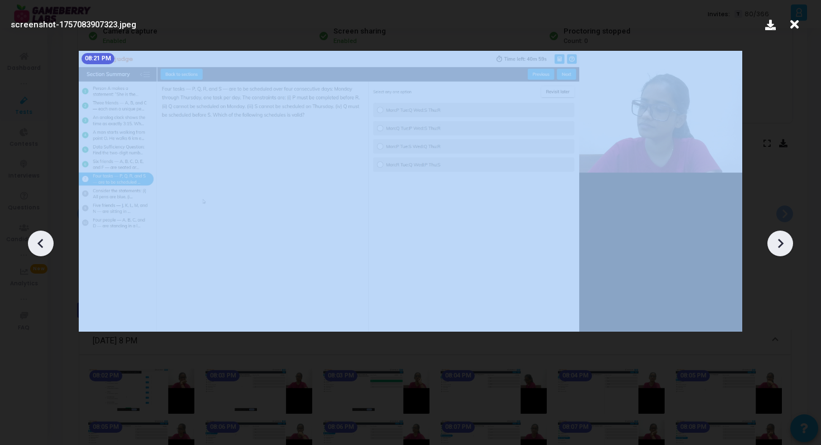
click at [780, 250] on icon at bounding box center [780, 243] width 17 height 17
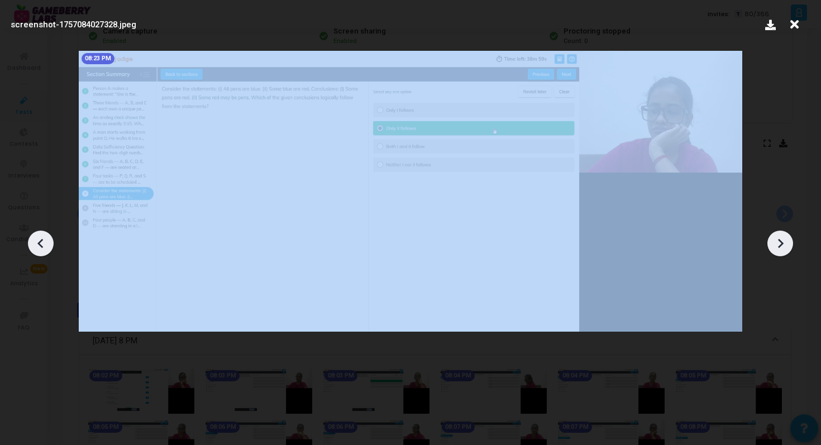
click at [780, 250] on icon at bounding box center [780, 243] width 17 height 17
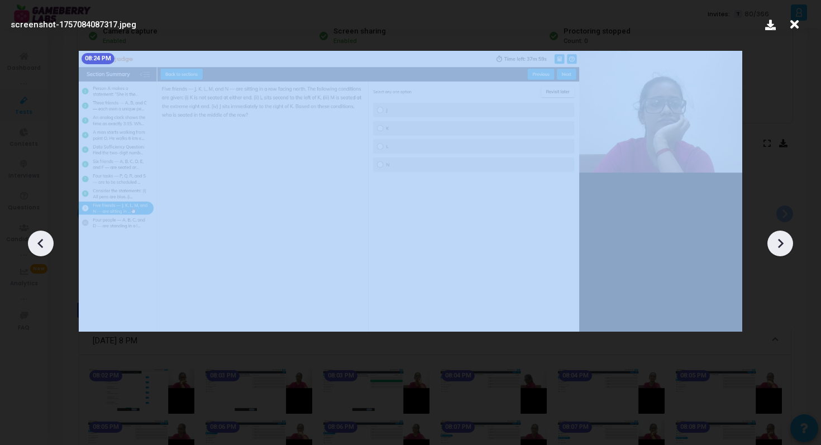
click at [780, 250] on icon at bounding box center [780, 243] width 17 height 17
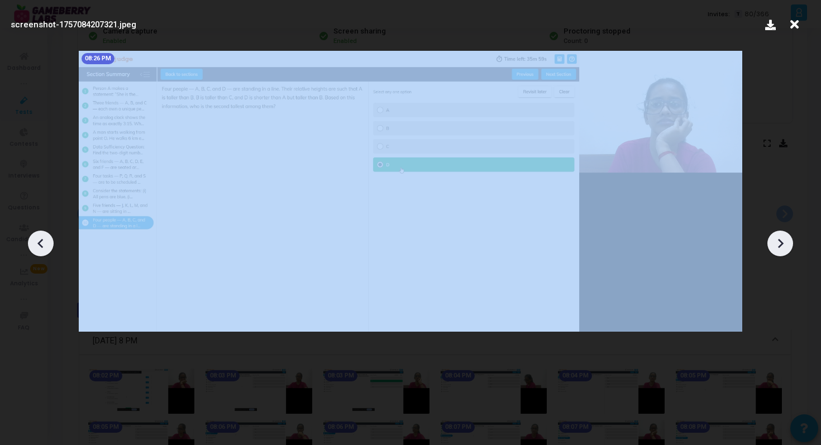
click at [780, 250] on icon at bounding box center [780, 243] width 17 height 17
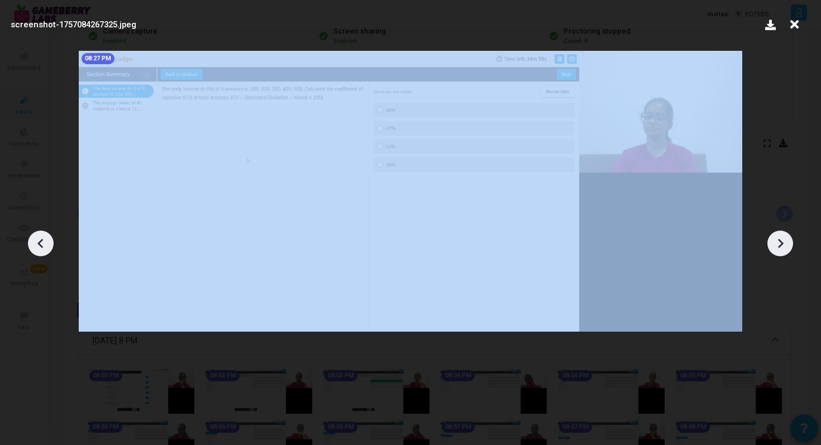
click at [780, 250] on icon at bounding box center [780, 243] width 17 height 17
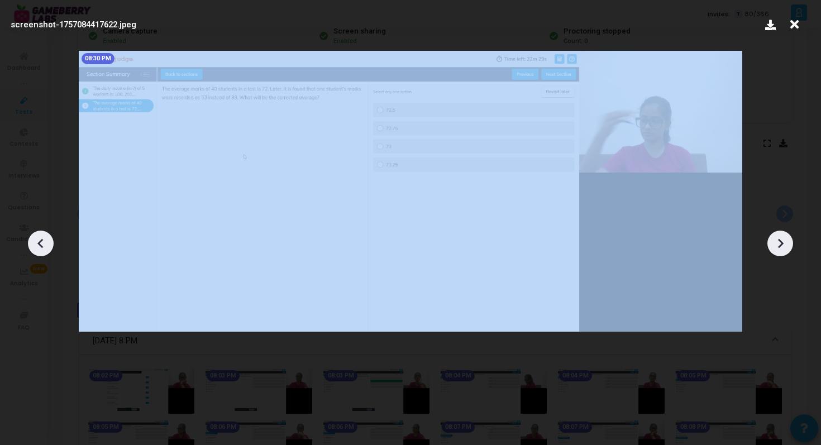
click at [780, 250] on icon at bounding box center [780, 243] width 17 height 17
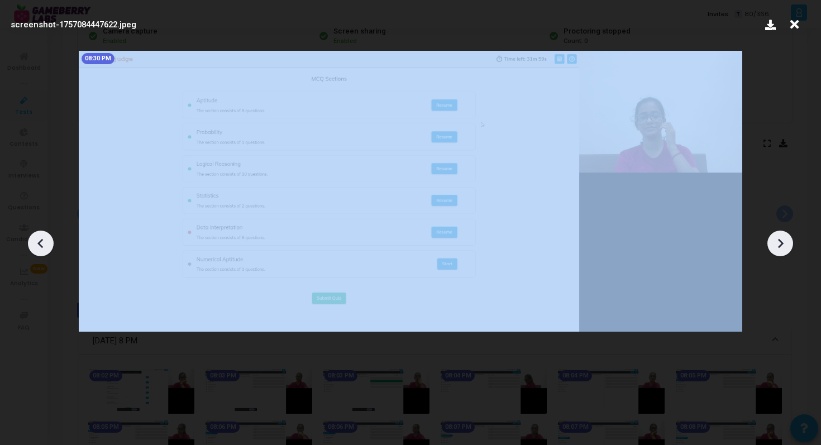
click at [780, 250] on icon at bounding box center [780, 243] width 17 height 17
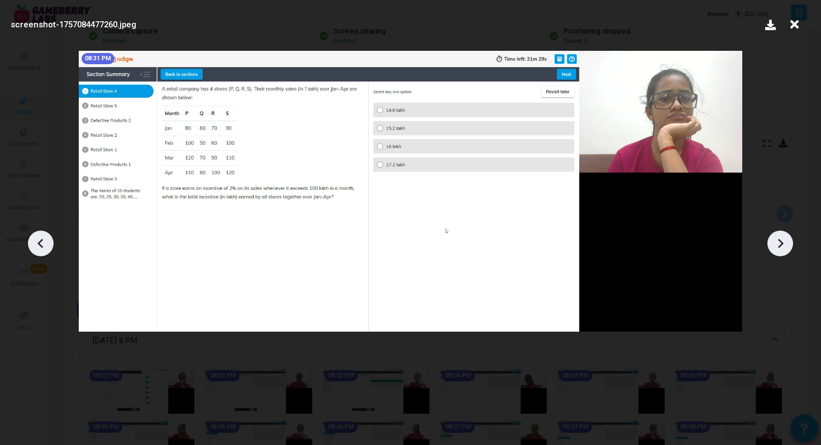
click at [780, 250] on icon at bounding box center [780, 243] width 17 height 17
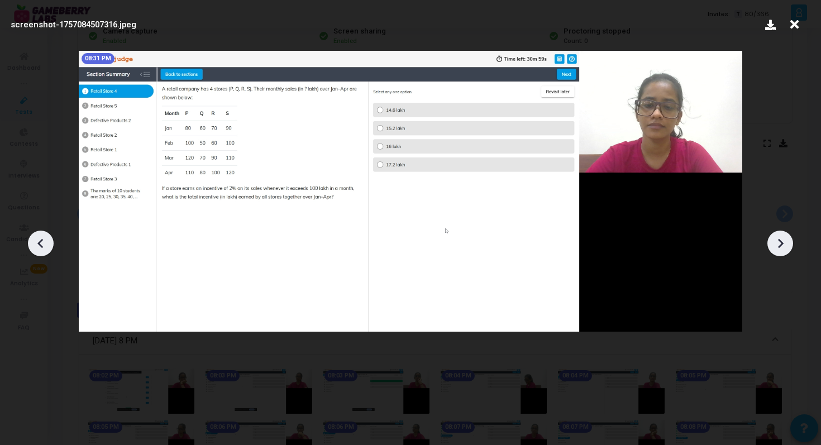
click at [780, 250] on icon at bounding box center [780, 243] width 17 height 17
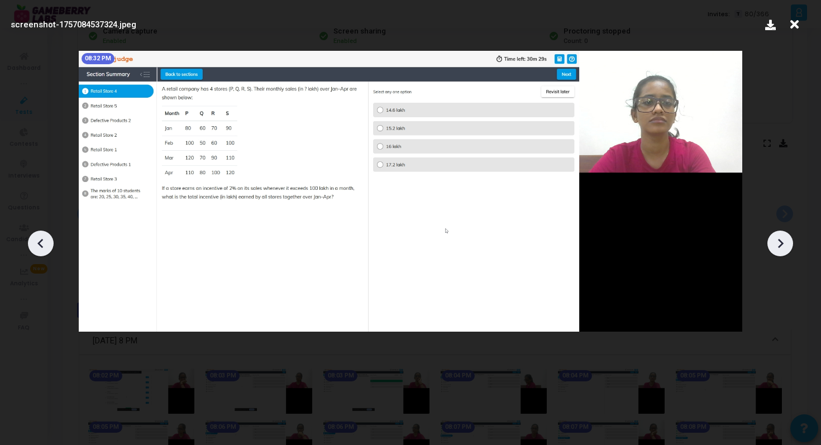
click at [780, 250] on icon at bounding box center [780, 243] width 17 height 17
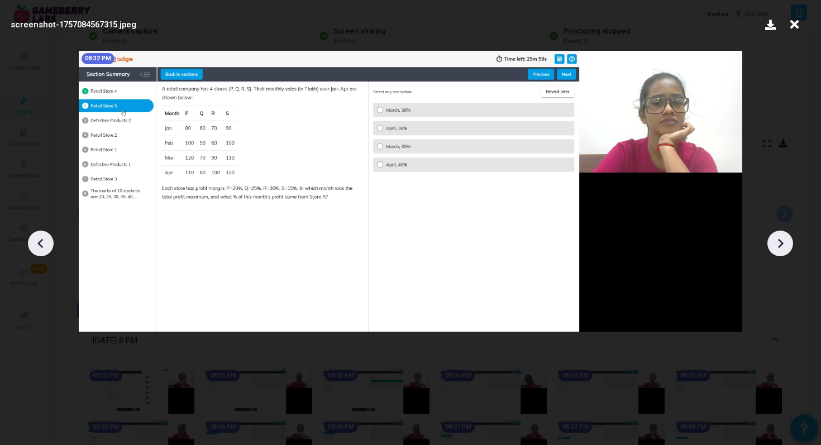
click at [783, 244] on icon at bounding box center [780, 243] width 17 height 17
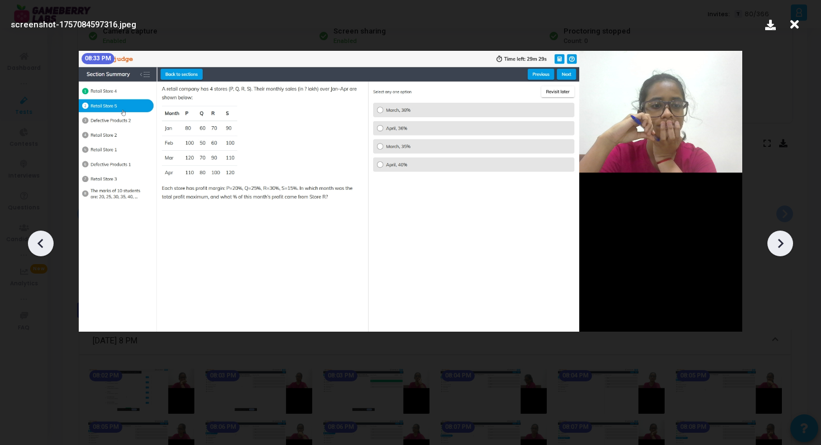
click at [783, 244] on icon at bounding box center [780, 243] width 17 height 17
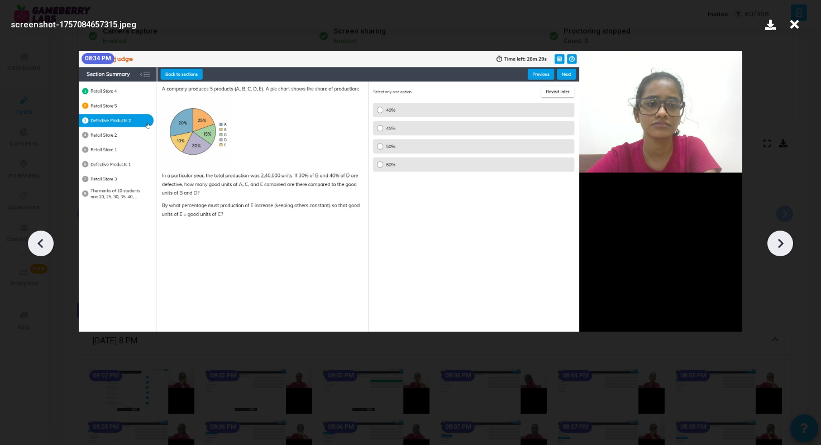
click at [783, 244] on icon at bounding box center [780, 243] width 17 height 17
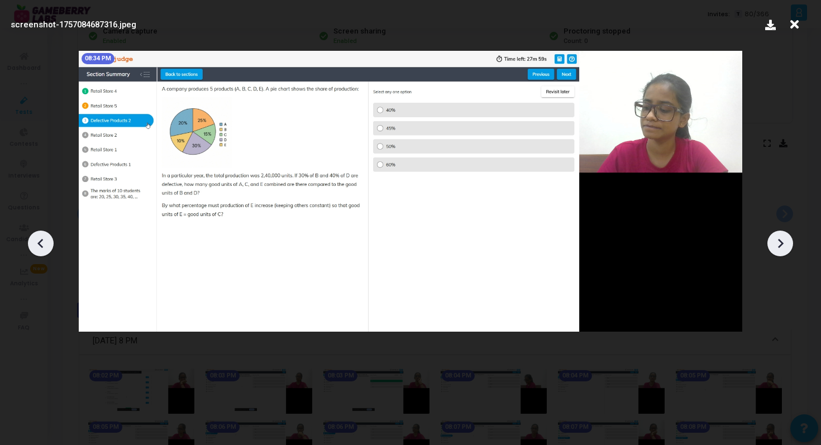
click at [783, 244] on icon at bounding box center [780, 243] width 17 height 17
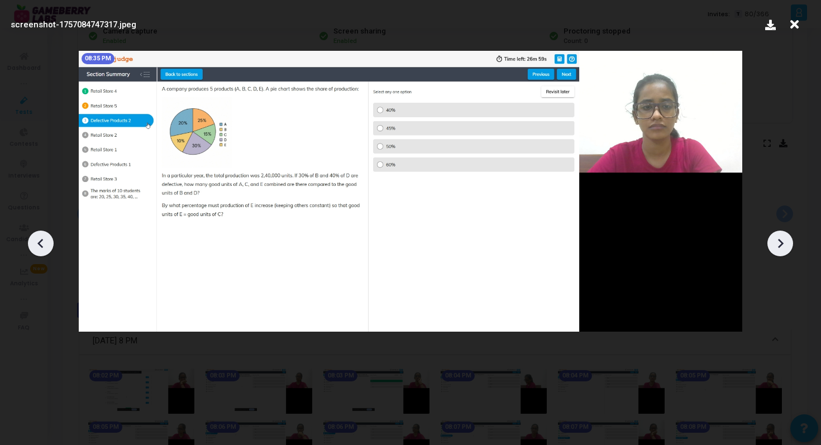
click at [783, 244] on icon at bounding box center [780, 243] width 17 height 17
click at [783, 245] on icon at bounding box center [780, 243] width 17 height 17
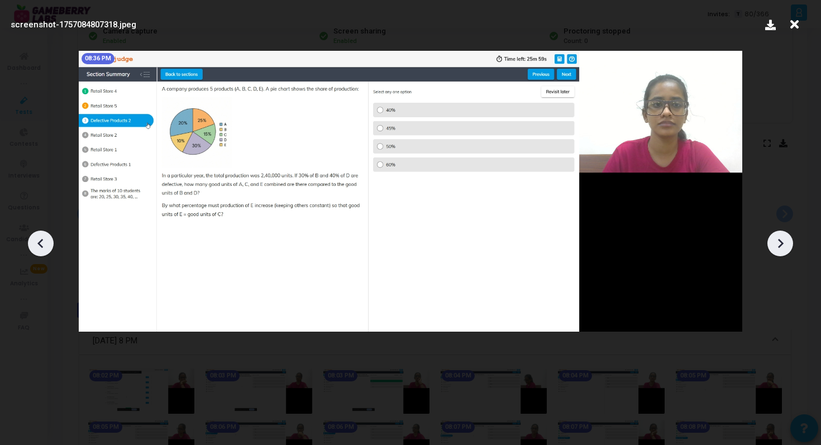
click at [783, 245] on icon at bounding box center [780, 243] width 17 height 17
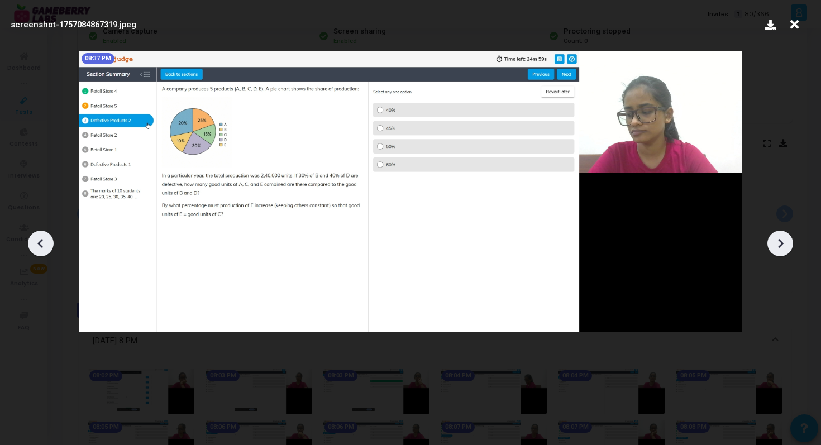
click at [783, 246] on icon at bounding box center [780, 243] width 17 height 17
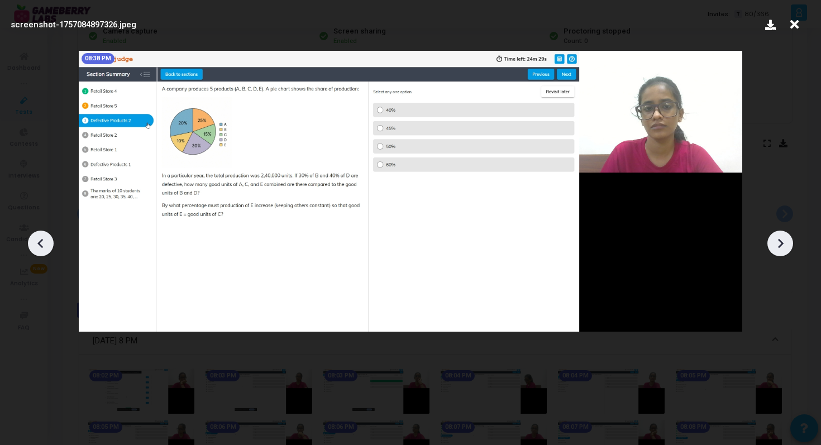
click at [783, 246] on icon at bounding box center [780, 243] width 17 height 17
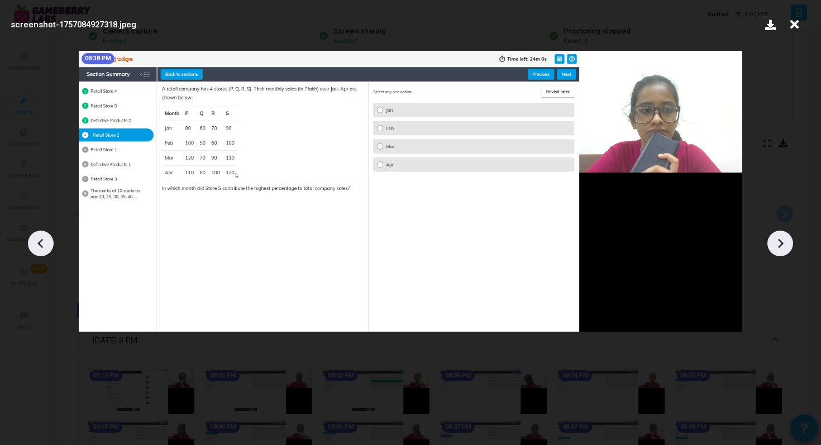
click at [45, 248] on icon at bounding box center [40, 243] width 17 height 17
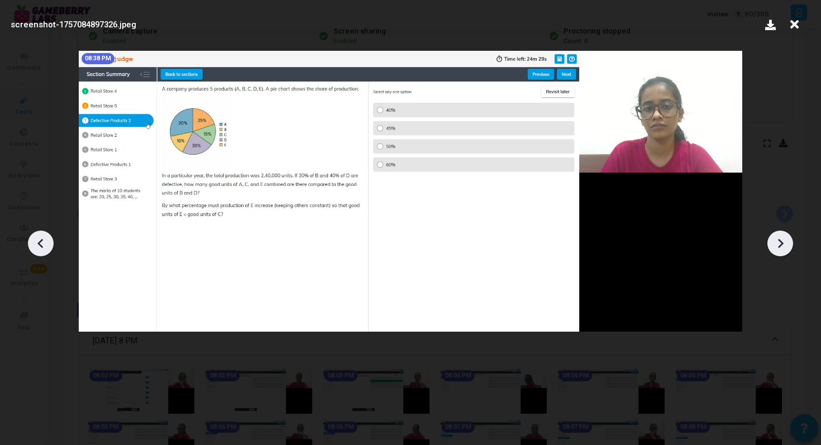
click at [45, 248] on icon at bounding box center [40, 243] width 17 height 17
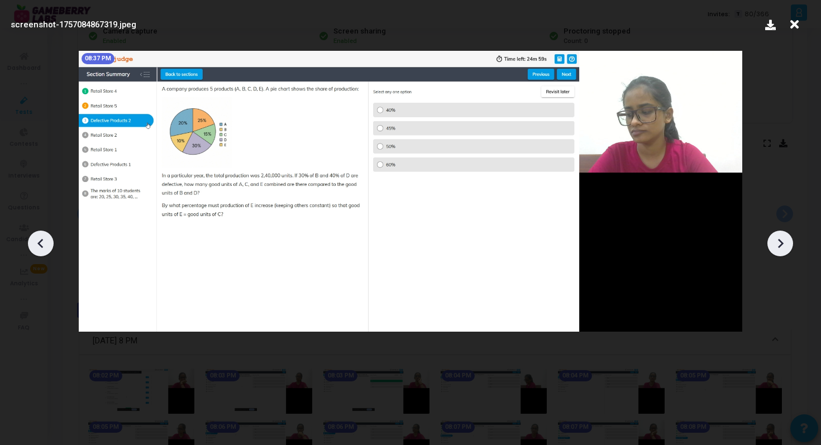
click at [45, 248] on icon at bounding box center [40, 243] width 17 height 17
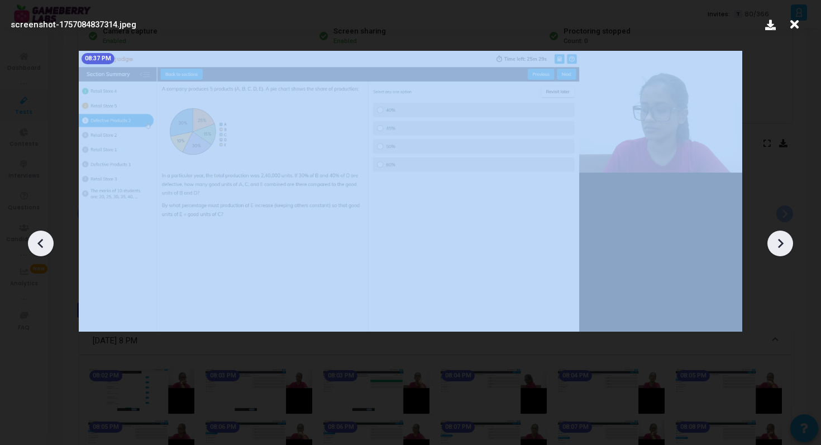
click at [45, 248] on icon at bounding box center [40, 243] width 17 height 17
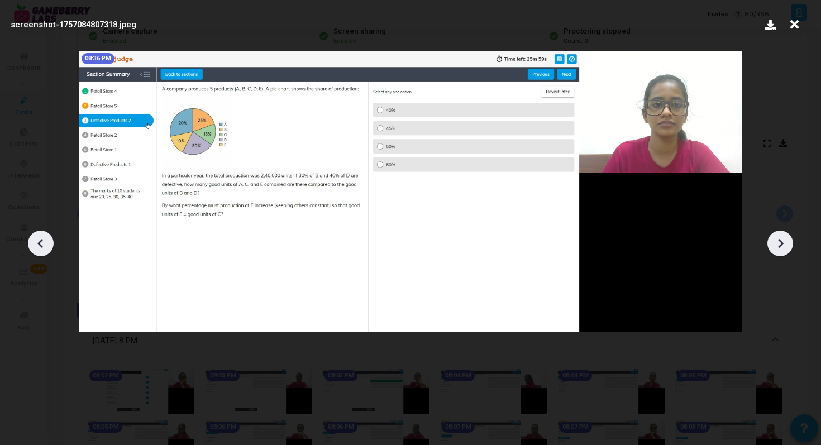
click at [45, 248] on icon at bounding box center [40, 243] width 17 height 17
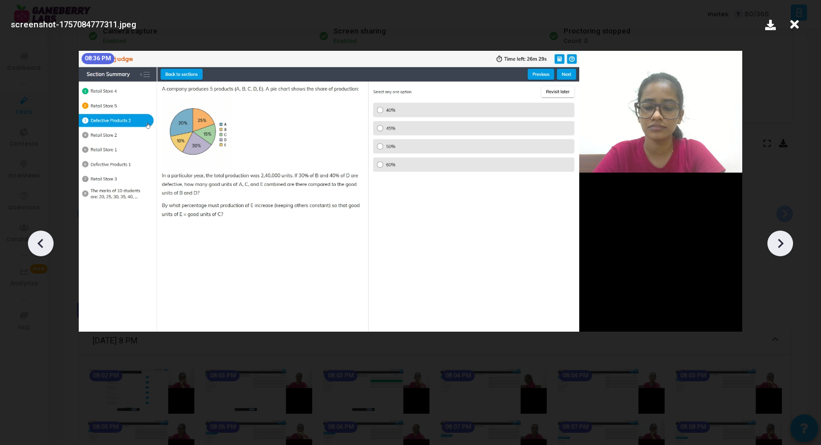
click at [45, 248] on icon at bounding box center [40, 243] width 17 height 17
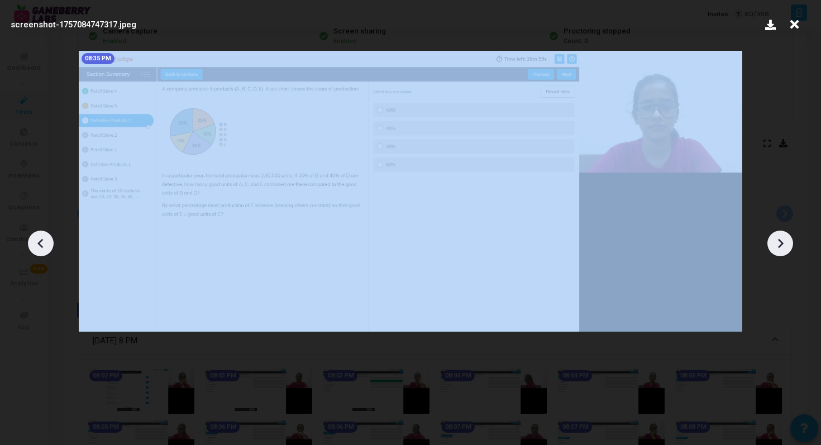
click at [45, 248] on icon at bounding box center [40, 243] width 17 height 17
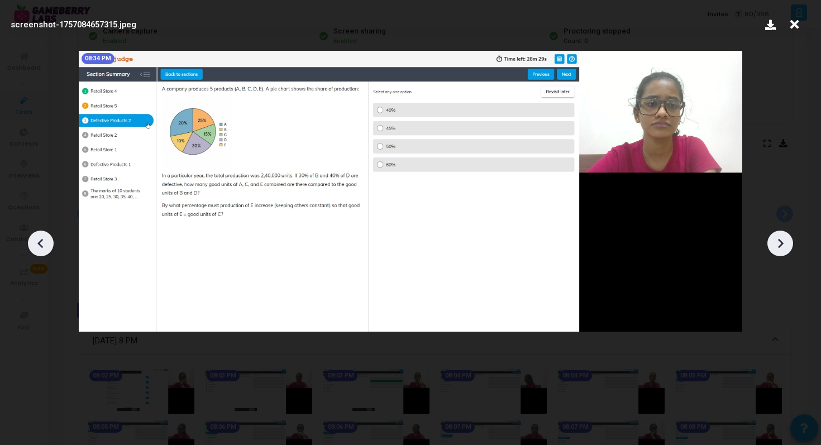
click at [45, 248] on icon at bounding box center [40, 243] width 17 height 17
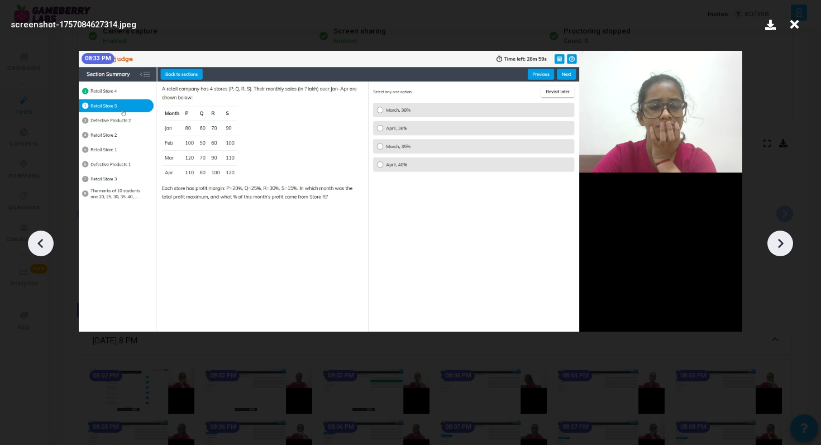
click at [45, 248] on icon at bounding box center [40, 243] width 17 height 17
click at [780, 247] on icon at bounding box center [780, 243] width 17 height 17
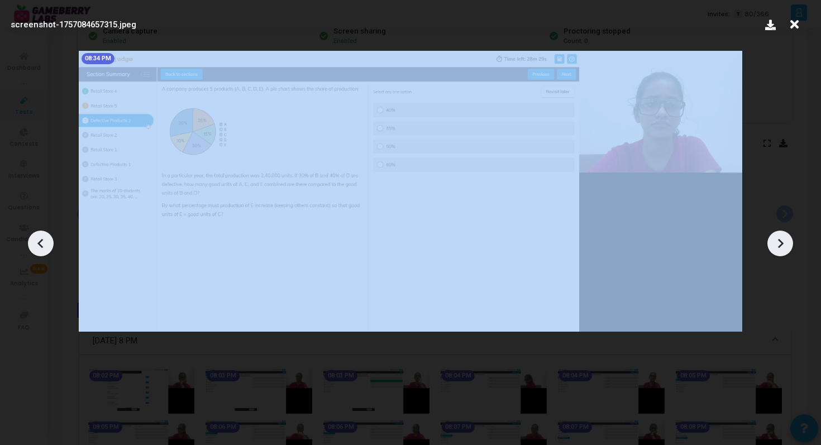
click at [780, 247] on icon at bounding box center [780, 243] width 17 height 17
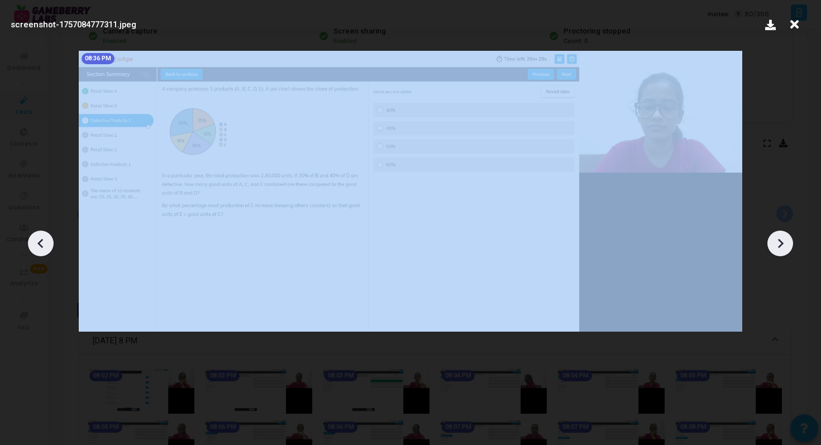
click at [780, 247] on icon at bounding box center [780, 243] width 17 height 17
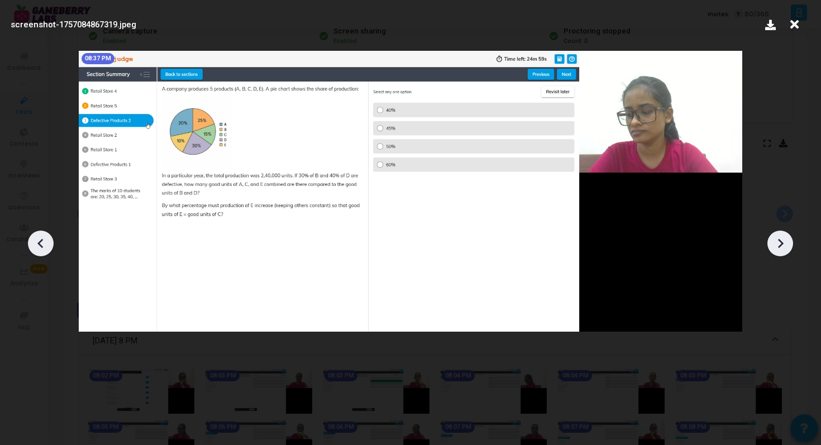
click at [804, 32] on div "screenshot-1757084867319.jpeg" at bounding box center [410, 25] width 805 height 34
click at [796, 26] on icon at bounding box center [794, 24] width 17 height 21
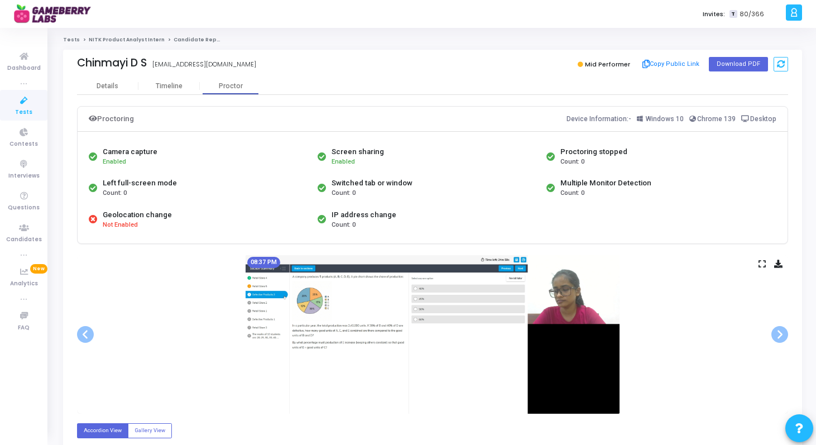
click at [112, 38] on link "NITK Product Analyst Intern" at bounding box center [127, 39] width 76 height 7
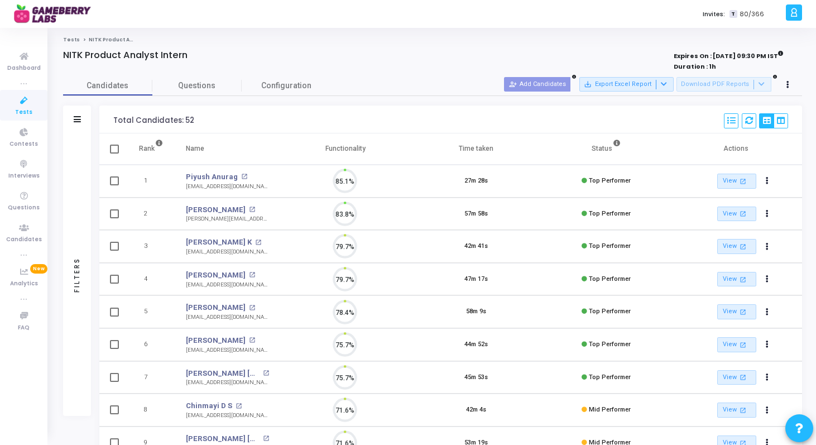
scroll to position [23, 28]
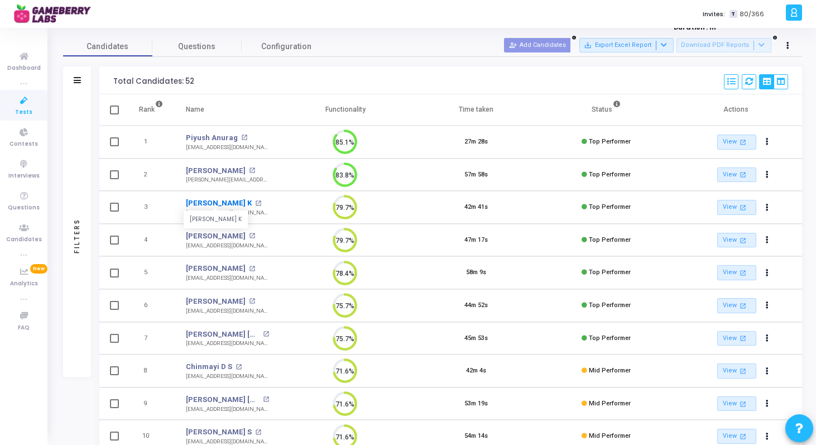
click at [200, 205] on link "[PERSON_NAME] K" at bounding box center [219, 203] width 66 height 11
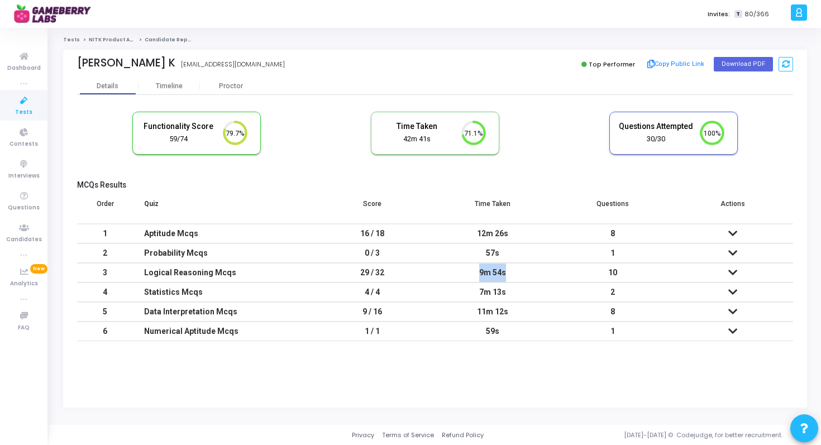
drag, startPoint x: 514, startPoint y: 270, endPoint x: 464, endPoint y: 270, distance: 50.3
click at [464, 270] on div "9m 54s" at bounding box center [492, 273] width 98 height 18
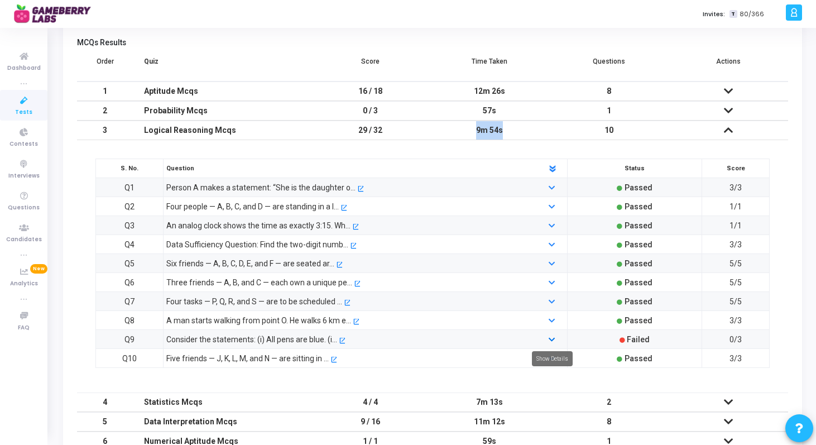
click at [553, 339] on icon at bounding box center [552, 340] width 6 height 7
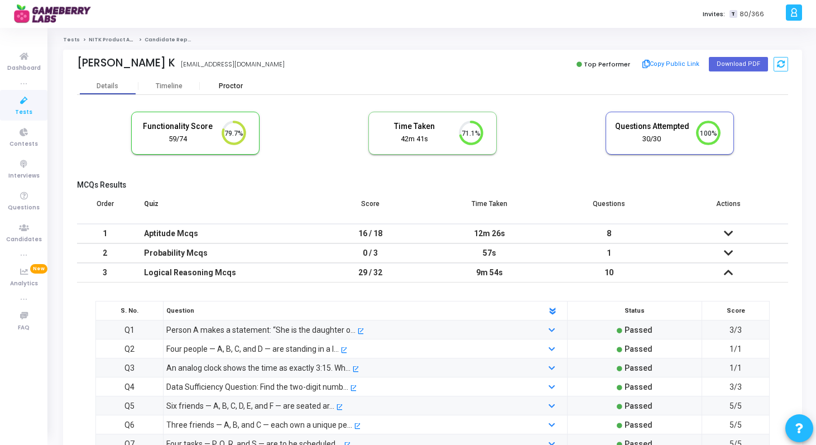
click at [230, 85] on div "Proctor" at bounding box center [230, 86] width 61 height 8
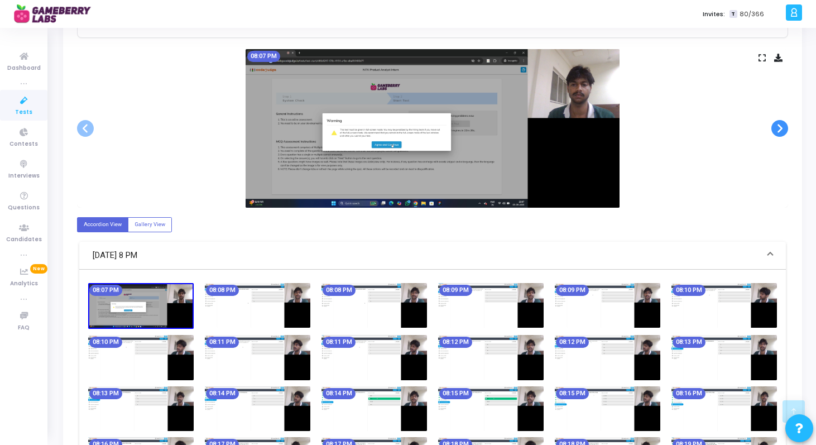
click at [778, 131] on span at bounding box center [780, 128] width 17 height 17
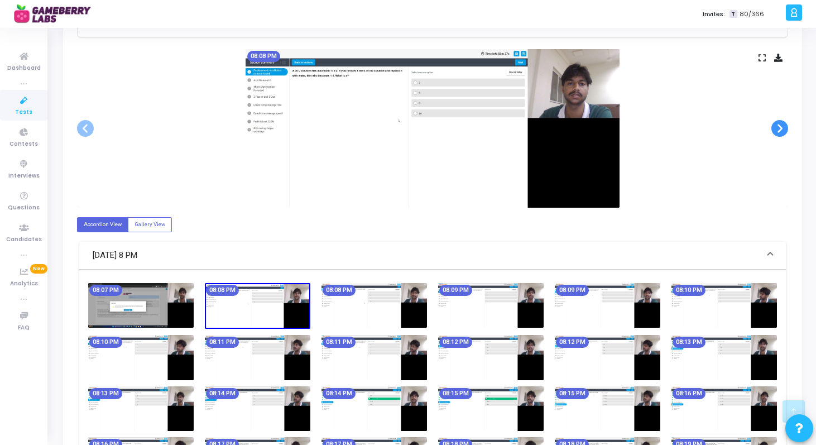
click at [778, 131] on span at bounding box center [780, 128] width 17 height 17
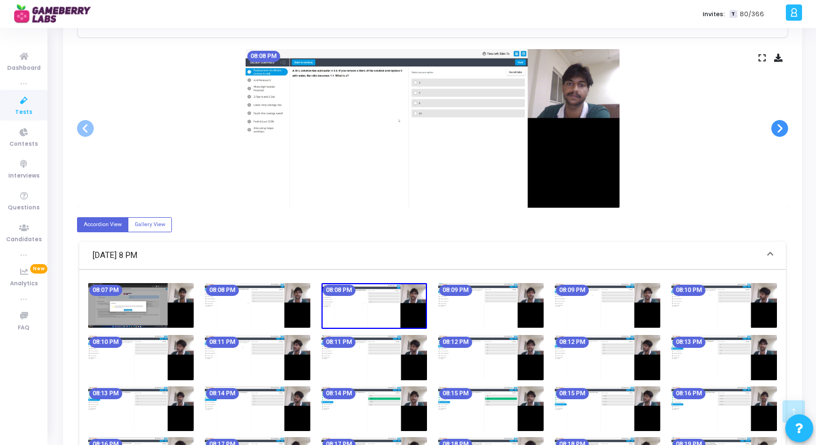
click at [778, 131] on span at bounding box center [780, 128] width 17 height 17
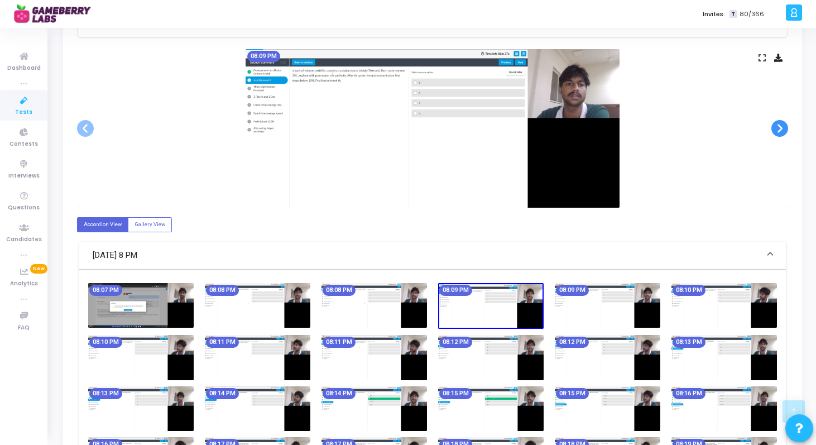
click at [778, 131] on span at bounding box center [780, 128] width 17 height 17
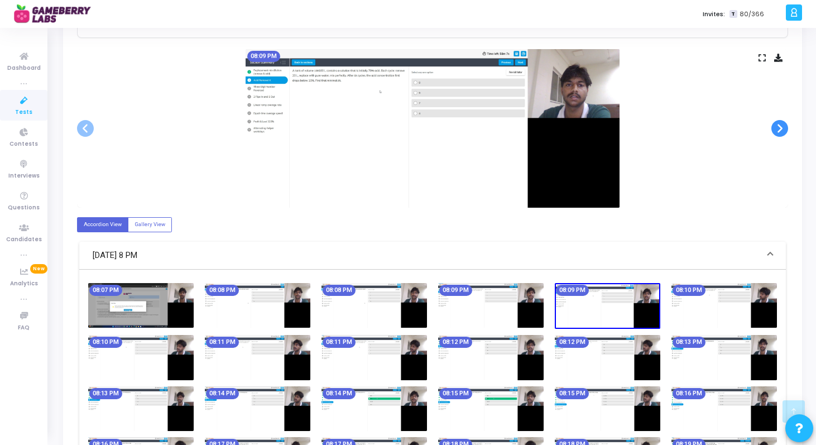
click at [778, 131] on span at bounding box center [780, 128] width 17 height 17
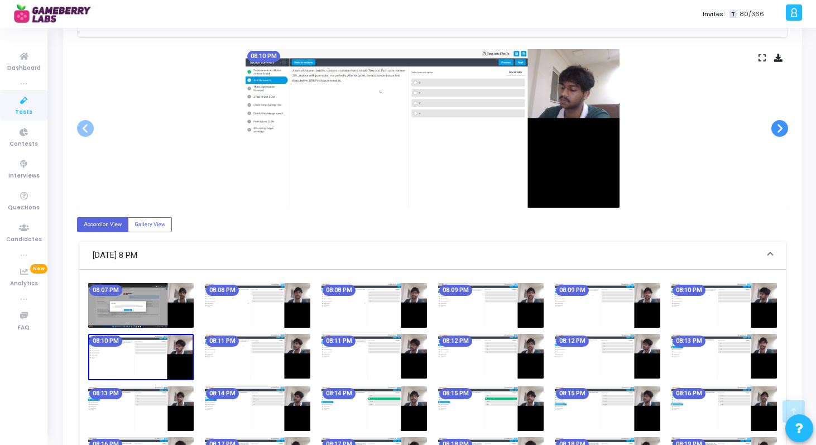
click at [778, 131] on span at bounding box center [780, 128] width 17 height 17
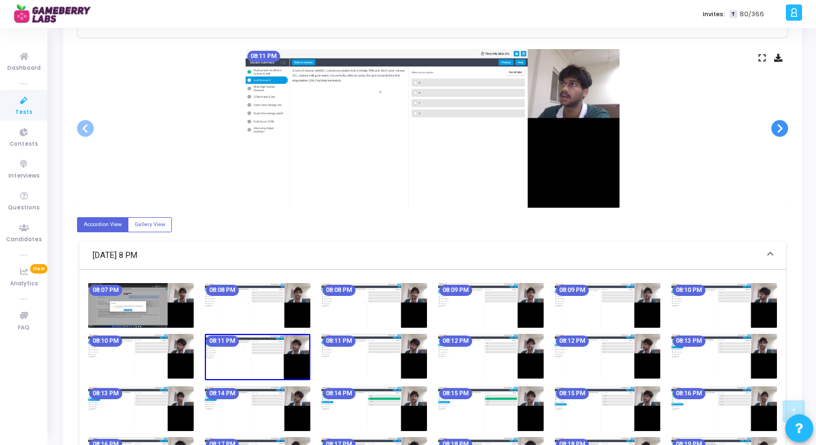
click at [778, 131] on span at bounding box center [780, 128] width 17 height 17
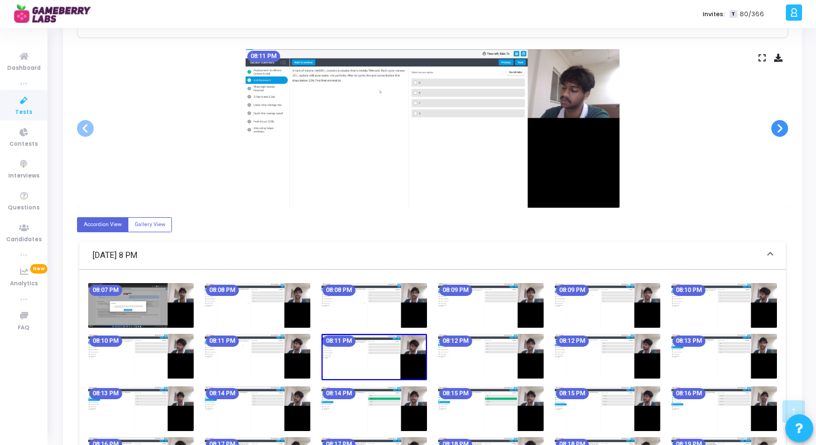
click at [778, 131] on span at bounding box center [780, 128] width 17 height 17
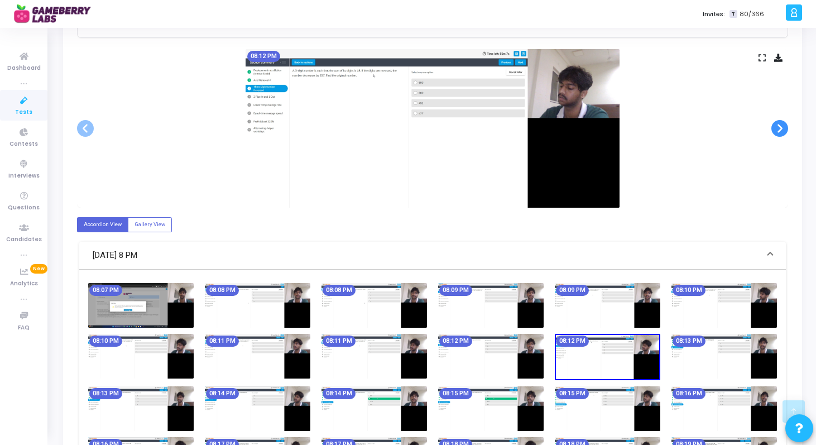
click at [778, 131] on span at bounding box center [780, 128] width 17 height 17
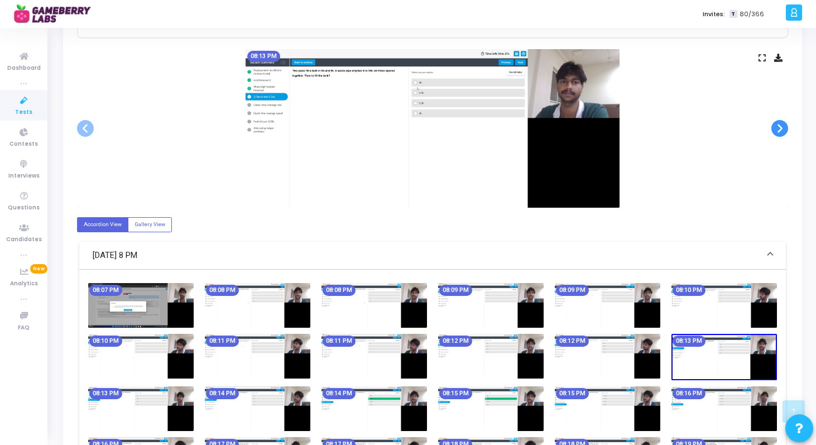
click at [778, 131] on span at bounding box center [780, 128] width 17 height 17
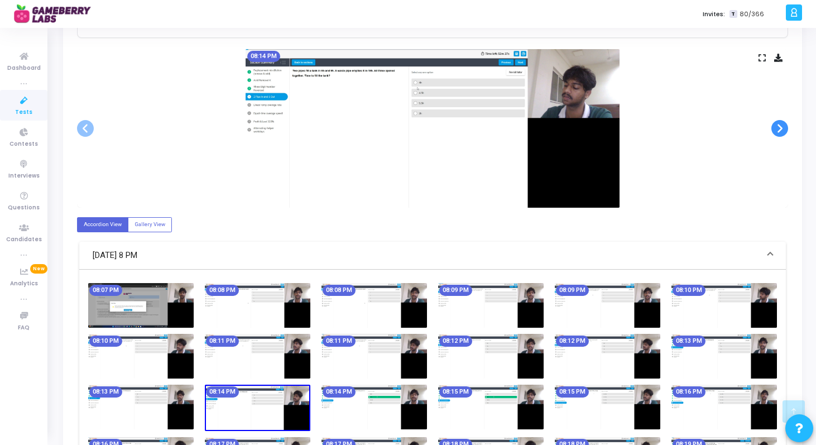
click at [778, 131] on span at bounding box center [780, 128] width 17 height 17
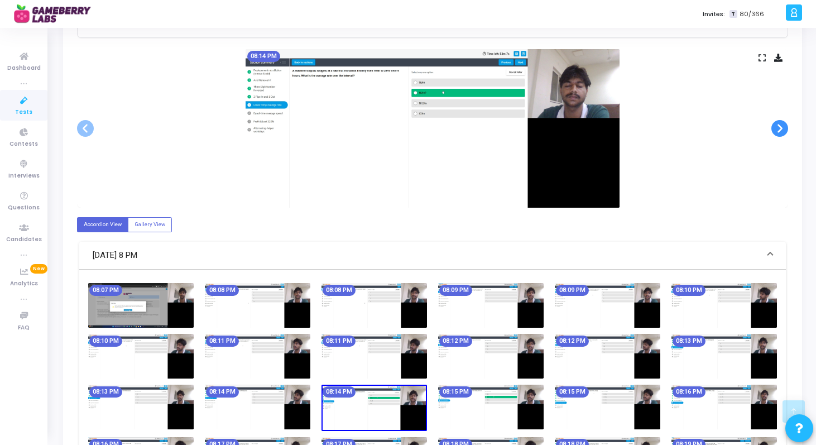
click at [778, 131] on span at bounding box center [780, 128] width 17 height 17
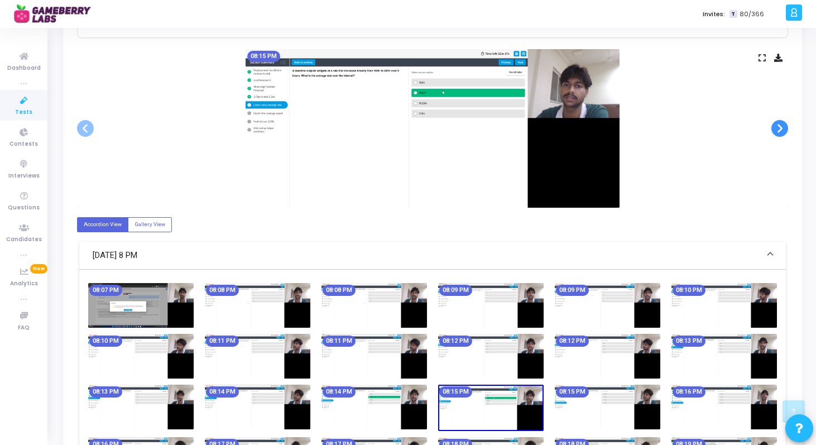
click at [778, 131] on span at bounding box center [780, 128] width 17 height 17
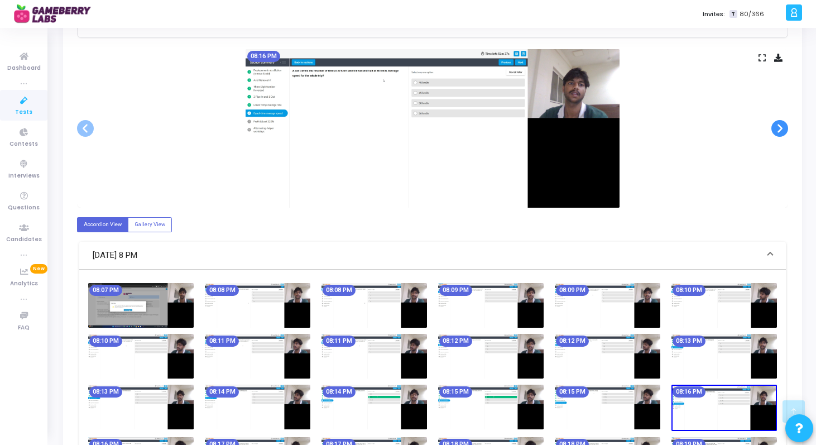
click at [778, 131] on span at bounding box center [780, 128] width 17 height 17
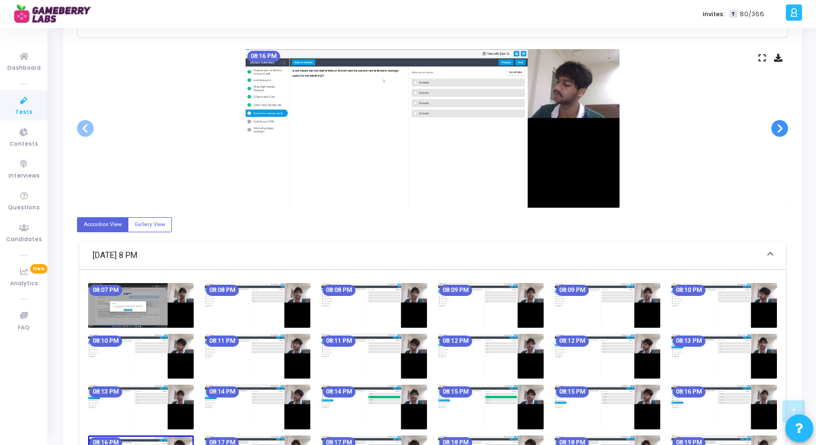
click at [778, 131] on span at bounding box center [780, 128] width 17 height 17
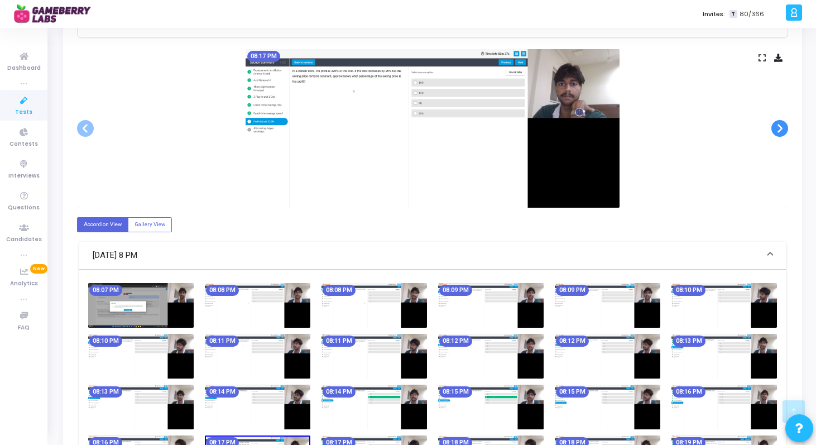
click at [778, 131] on span at bounding box center [780, 128] width 17 height 17
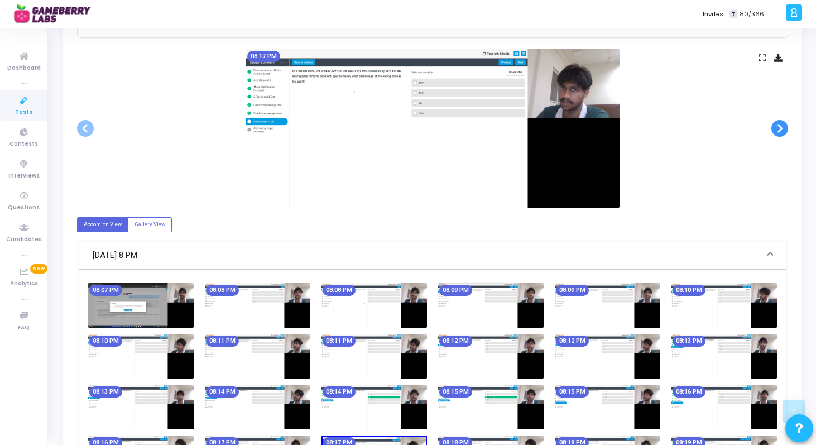
click at [778, 131] on span at bounding box center [780, 128] width 17 height 17
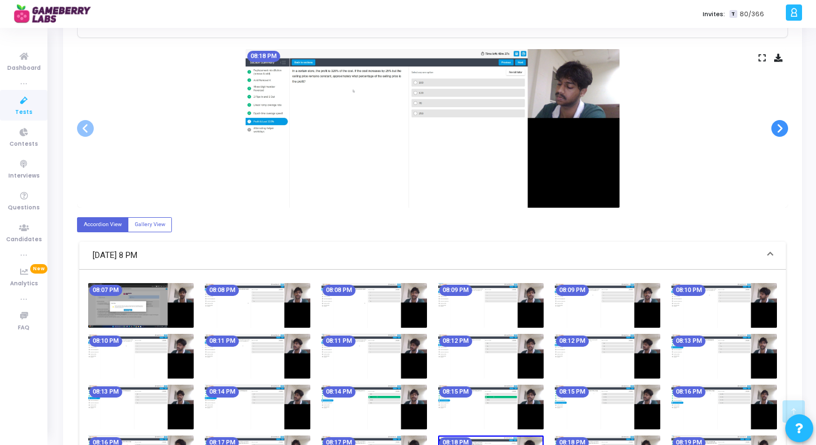
click at [778, 131] on span at bounding box center [780, 128] width 17 height 17
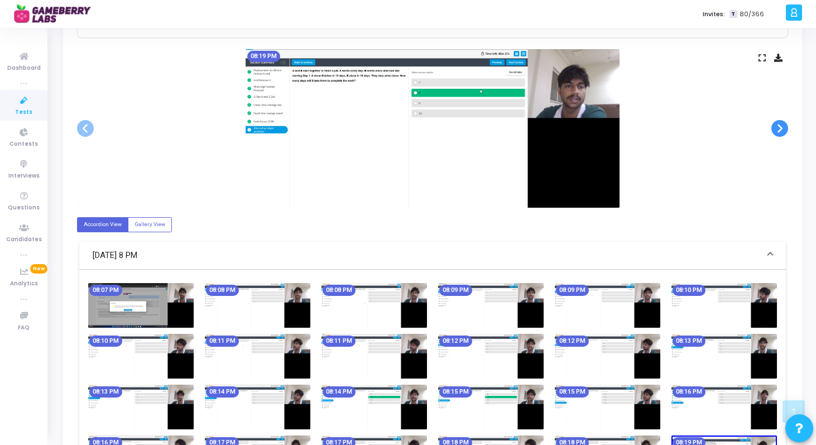
click at [778, 131] on span at bounding box center [780, 128] width 17 height 17
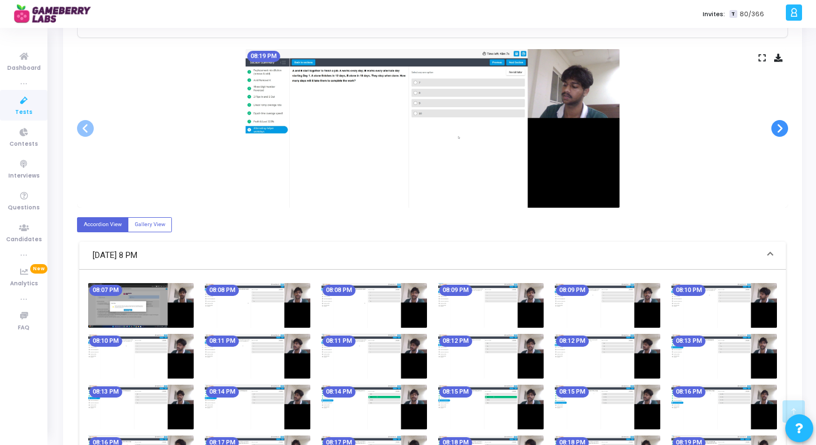
click at [778, 131] on span at bounding box center [780, 128] width 17 height 17
click at [0, 0] on div at bounding box center [0, 0] width 0 height 0
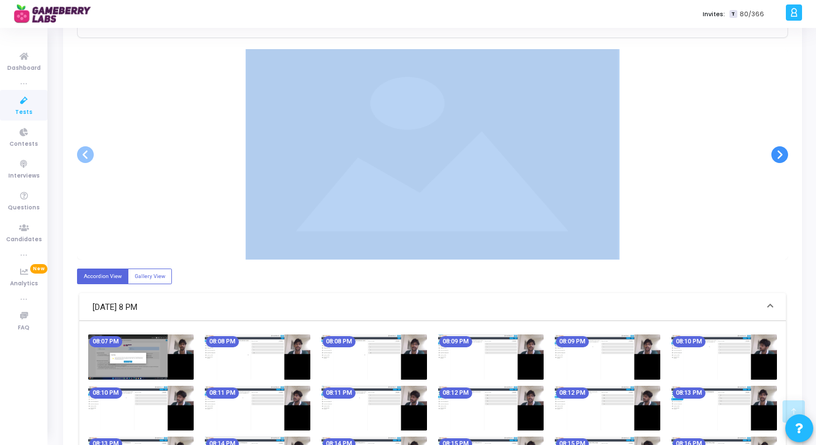
click at [778, 131] on div at bounding box center [432, 154] width 711 height 211
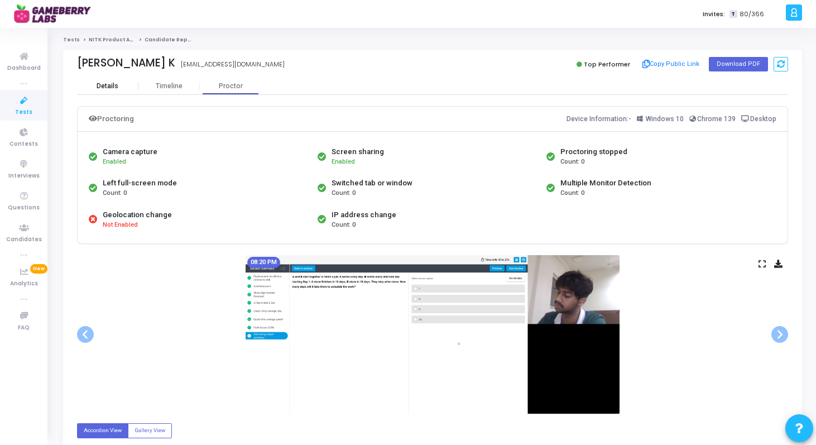
click at [106, 82] on div "Details" at bounding box center [108, 86] width 22 height 8
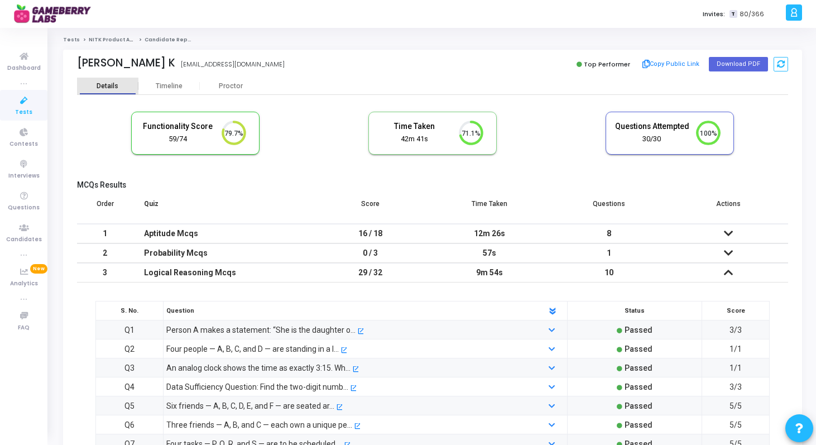
scroll to position [23, 28]
click at [113, 42] on link "NITK Product Analyst Intern" at bounding box center [127, 39] width 76 height 7
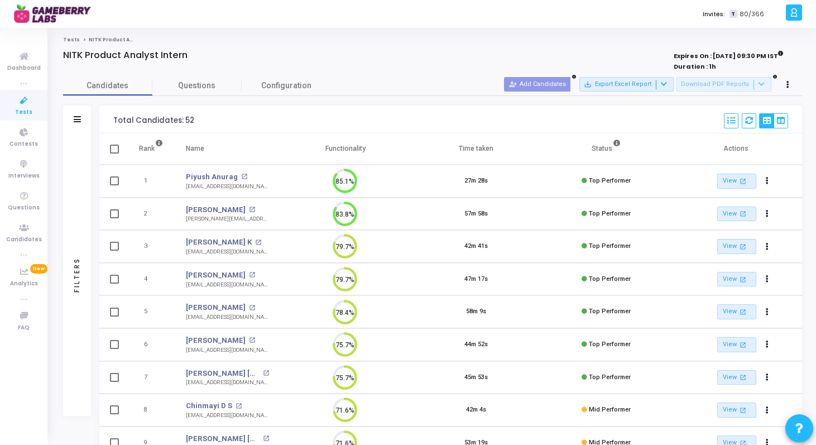
scroll to position [270, 0]
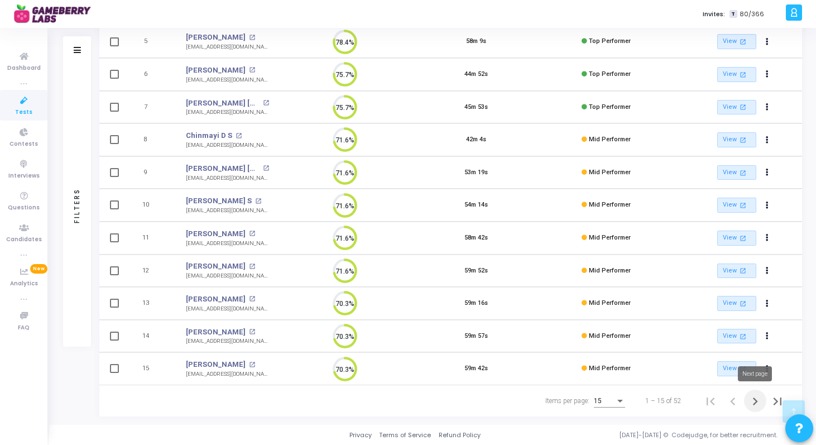
click at [752, 399] on icon "Next page" at bounding box center [756, 402] width 16 height 16
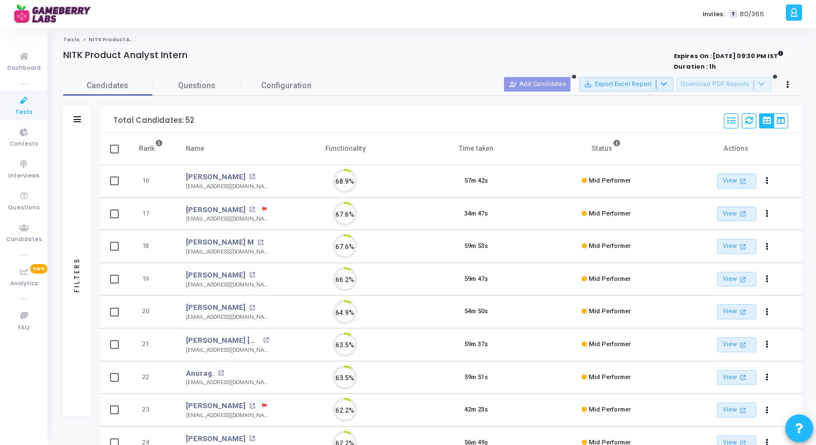
scroll to position [23, 28]
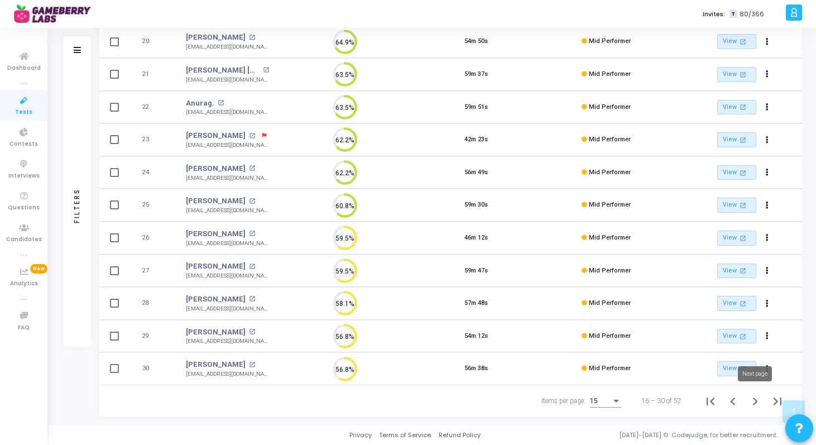
click at [756, 405] on icon "Next page" at bounding box center [756, 402] width 16 height 16
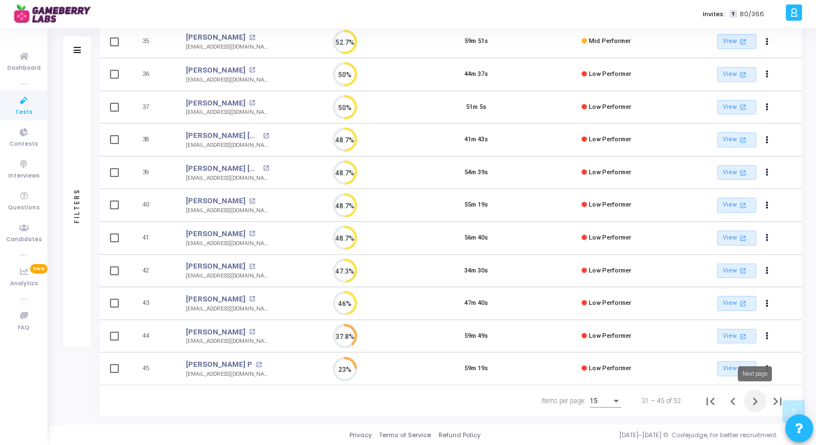
click at [757, 404] on icon "Next page" at bounding box center [756, 402] width 16 height 16
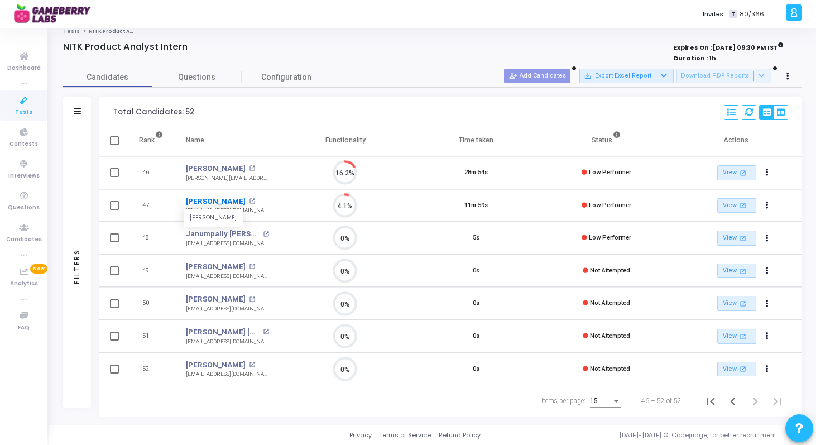
click at [201, 199] on link "[PERSON_NAME]" at bounding box center [216, 201] width 60 height 11
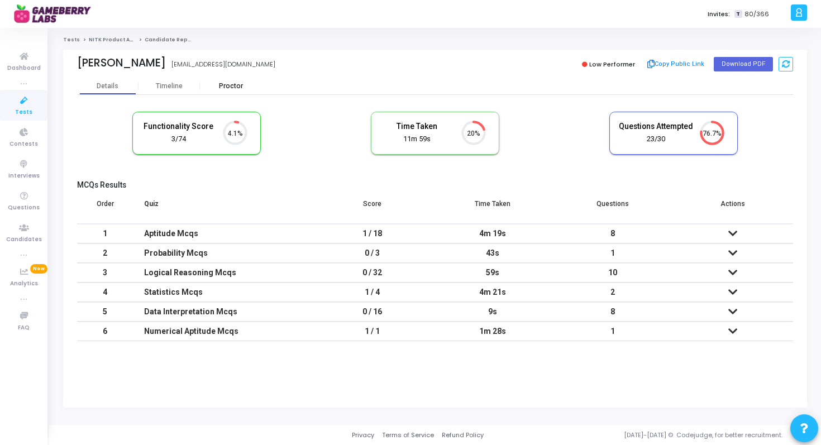
click at [215, 87] on div "Proctor" at bounding box center [230, 86] width 61 height 8
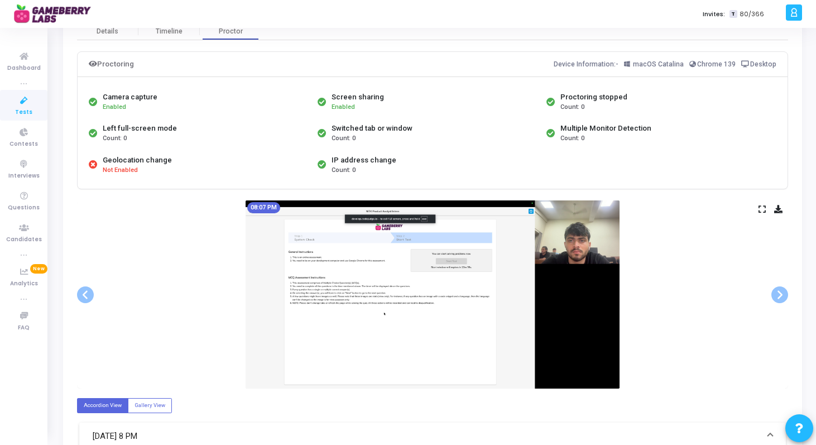
click at [761, 214] on div "08:07 PM" at bounding box center [432, 294] width 711 height 188
click at [761, 207] on icon at bounding box center [762, 209] width 7 height 6
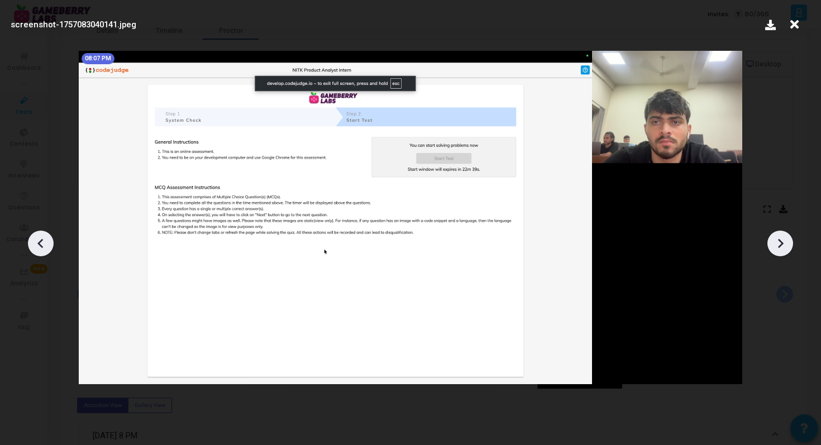
click at [772, 248] on icon at bounding box center [780, 243] width 17 height 17
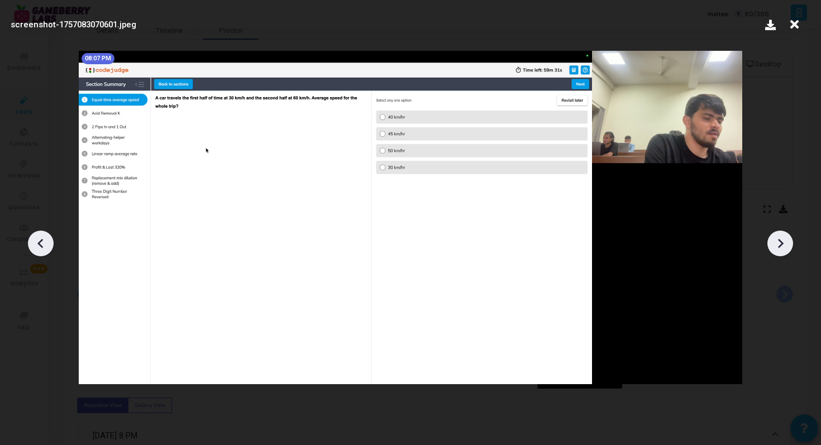
click at [775, 247] on icon at bounding box center [780, 243] width 17 height 17
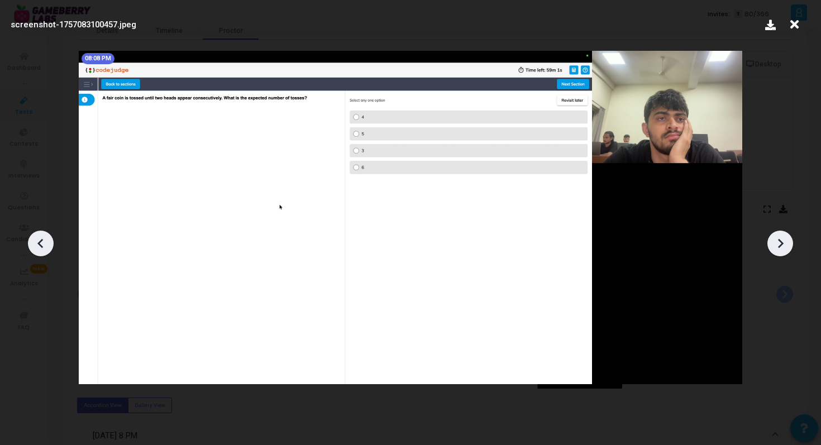
click at [775, 247] on icon at bounding box center [780, 243] width 17 height 17
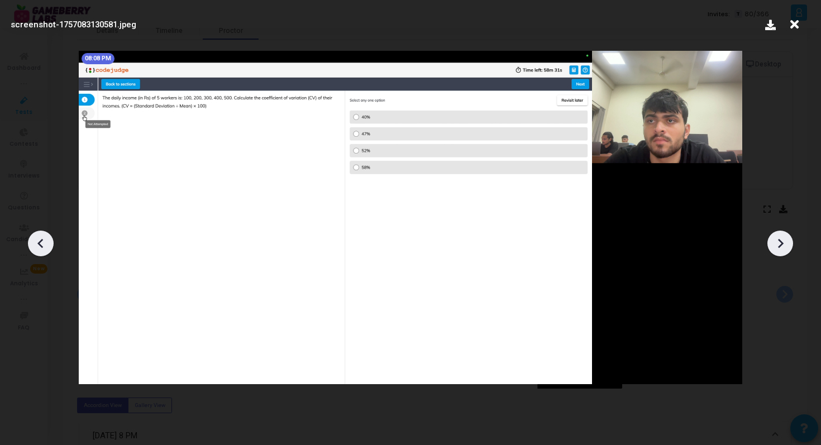
click at [775, 247] on icon at bounding box center [780, 243] width 17 height 17
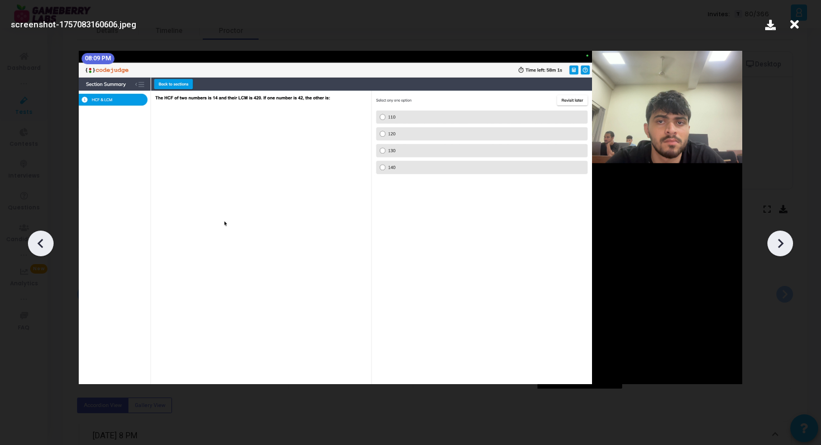
click at [775, 247] on icon at bounding box center [780, 243] width 17 height 17
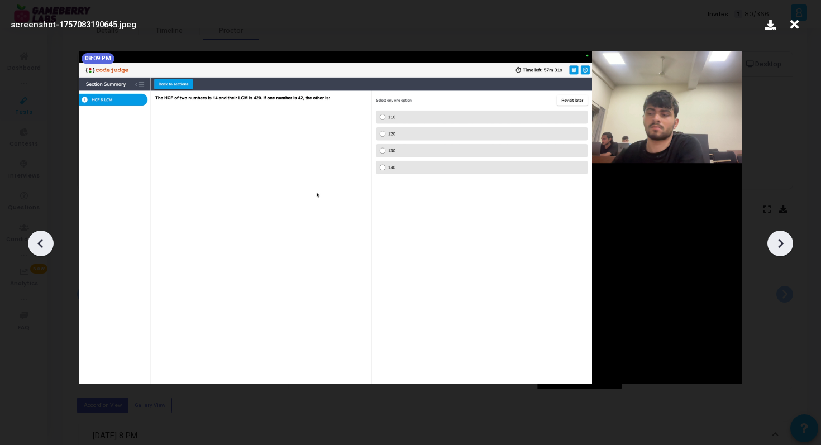
click at [775, 247] on icon at bounding box center [780, 243] width 17 height 17
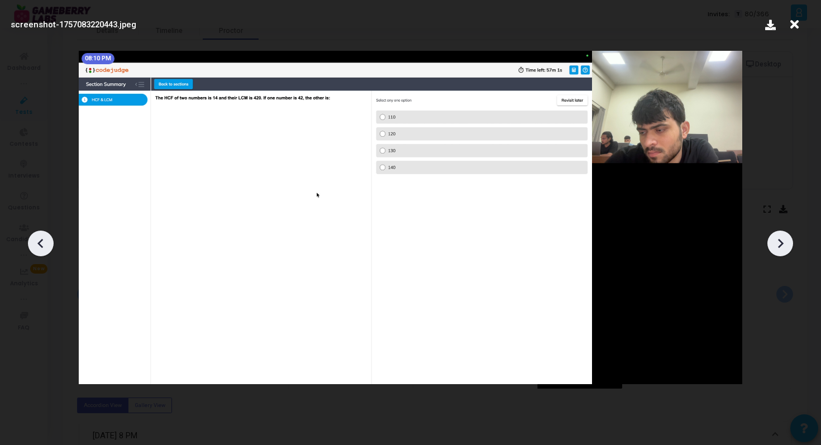
click at [775, 247] on icon at bounding box center [780, 243] width 17 height 17
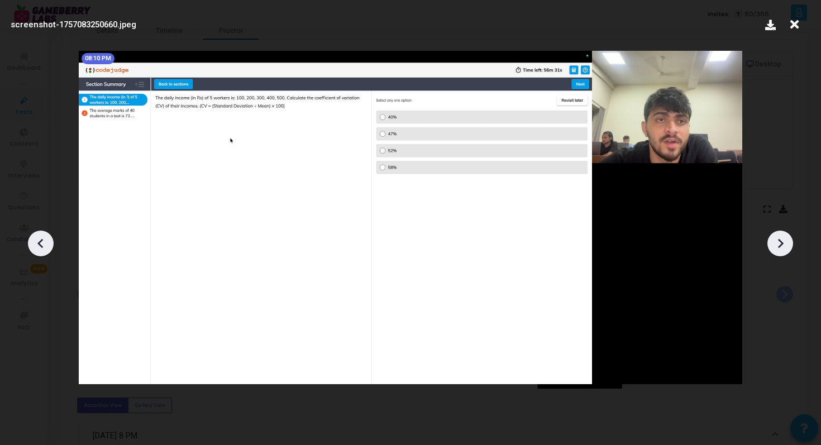
click at [775, 247] on icon at bounding box center [780, 243] width 17 height 17
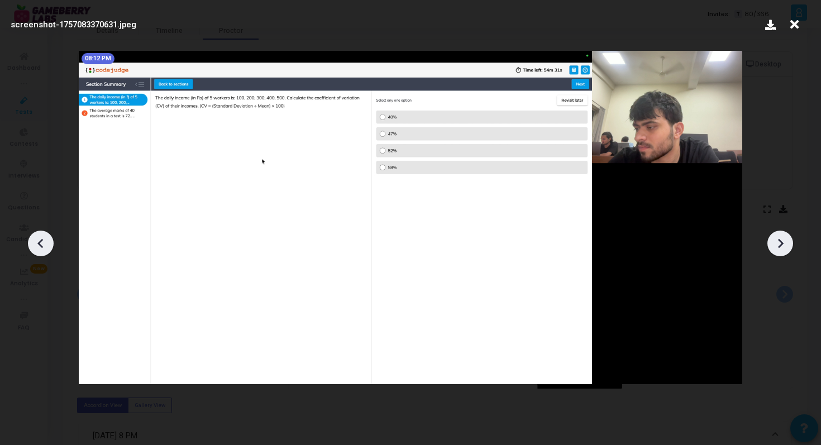
click at [775, 247] on icon at bounding box center [780, 243] width 17 height 17
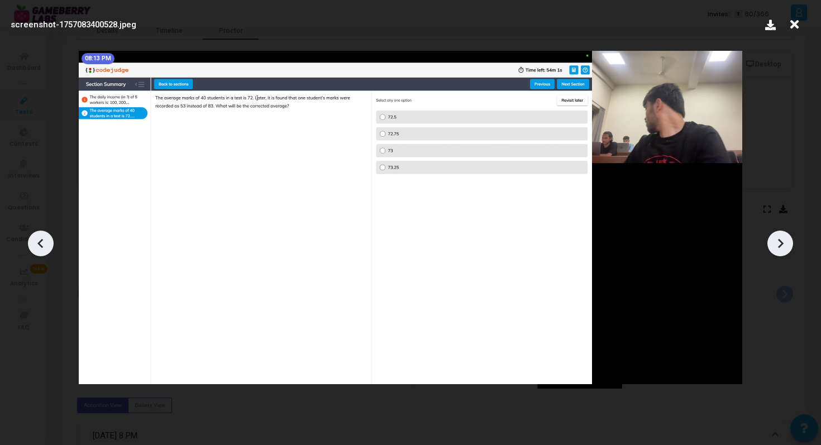
click at [775, 247] on icon at bounding box center [780, 243] width 17 height 17
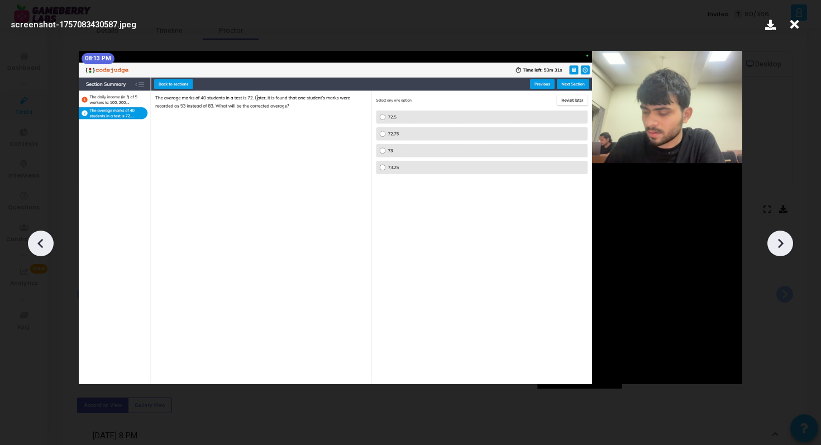
click at [775, 247] on icon at bounding box center [780, 243] width 17 height 17
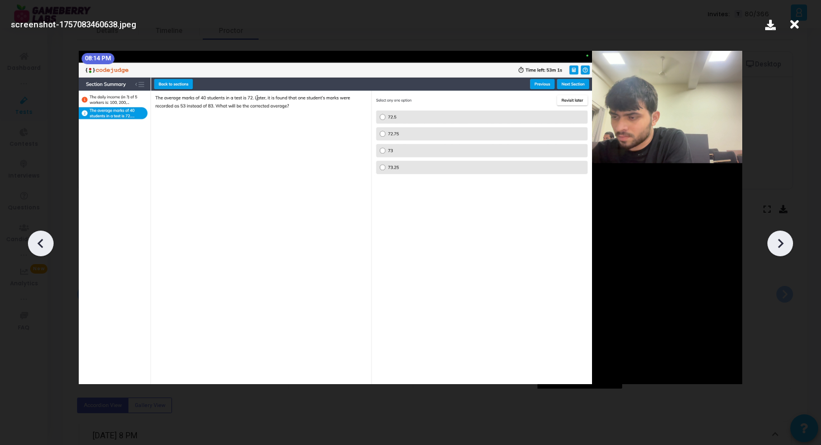
click at [775, 247] on icon at bounding box center [780, 243] width 17 height 17
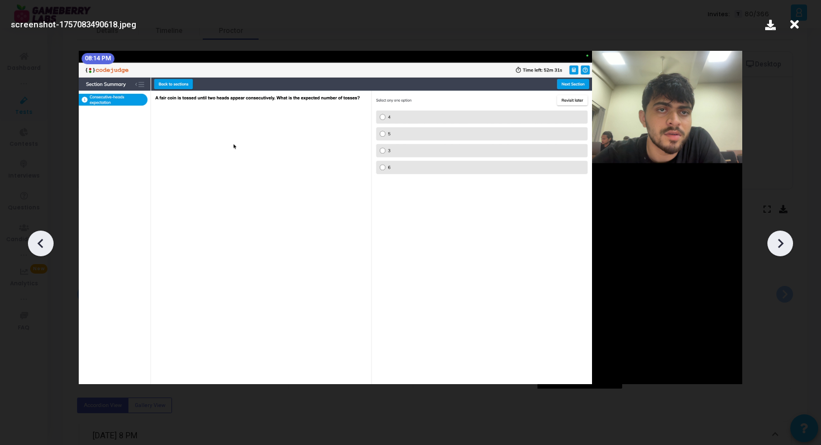
click at [774, 240] on icon at bounding box center [780, 243] width 17 height 17
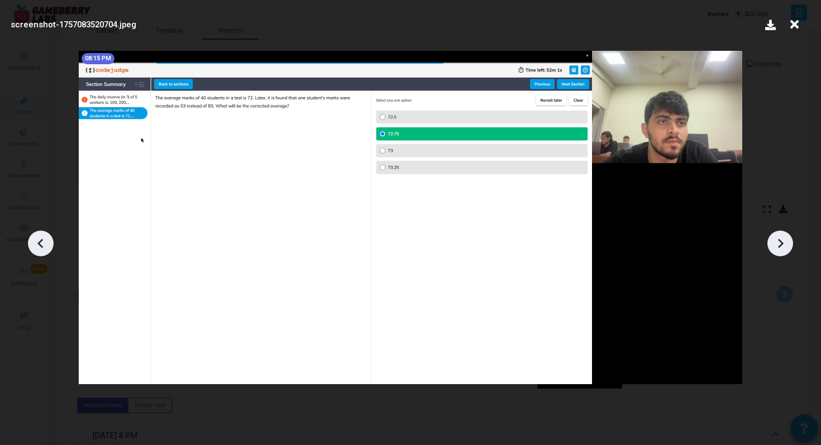
click at [774, 240] on icon at bounding box center [780, 243] width 17 height 17
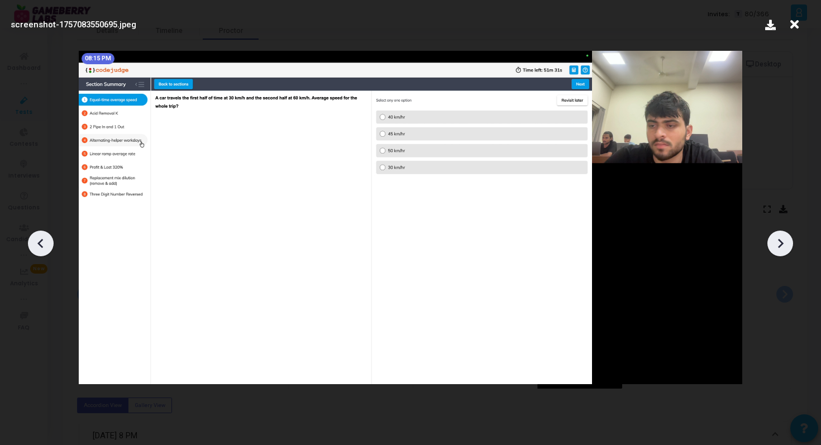
click at [774, 240] on icon at bounding box center [780, 243] width 17 height 17
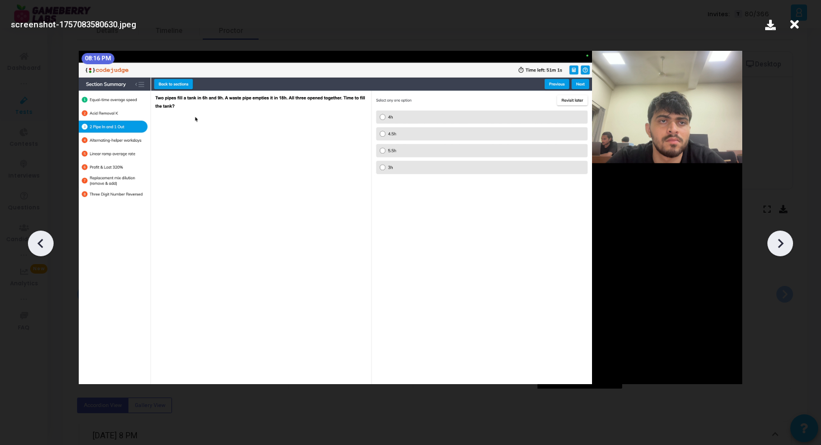
click at [774, 240] on icon at bounding box center [780, 243] width 17 height 17
click at [40, 252] on div at bounding box center [41, 244] width 26 height 26
click at [780, 242] on icon at bounding box center [781, 242] width 6 height 9
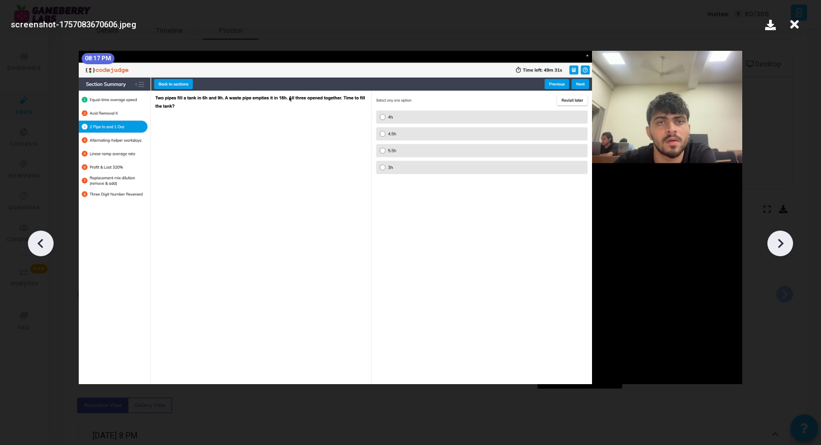
click at [780, 242] on icon at bounding box center [781, 242] width 6 height 9
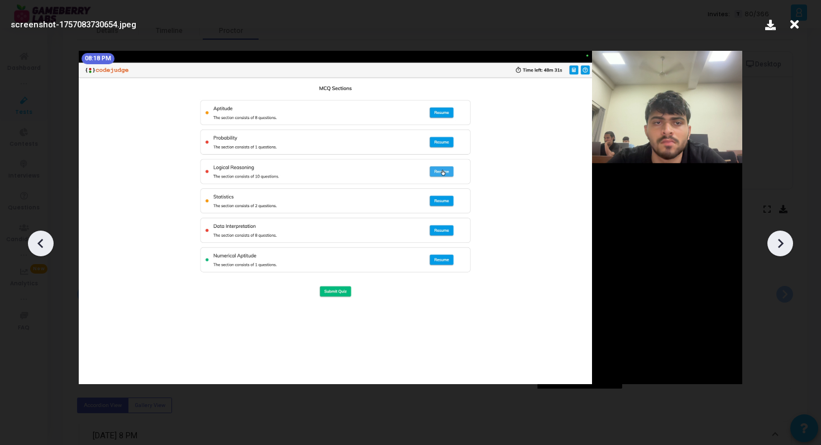
click at [780, 242] on icon at bounding box center [781, 242] width 6 height 9
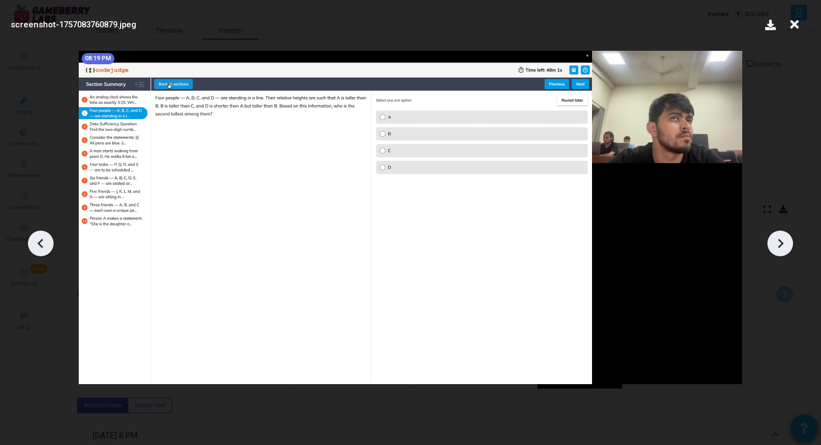
click at [780, 242] on icon at bounding box center [781, 242] width 6 height 9
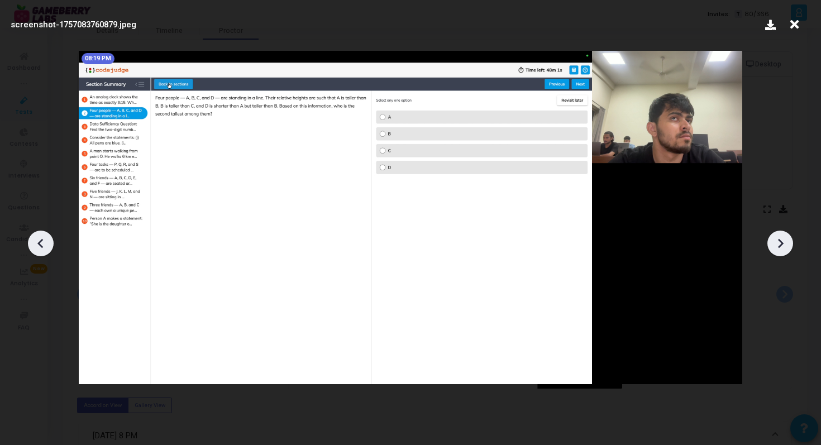
click at [794, 23] on icon at bounding box center [794, 24] width 17 height 21
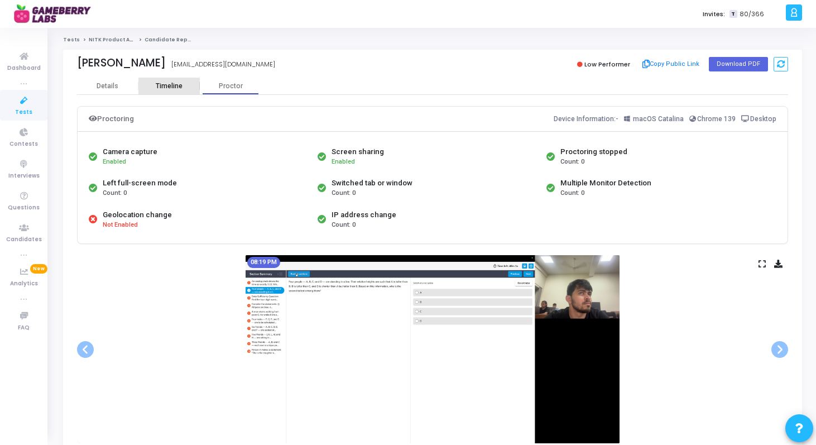
click at [164, 82] on div "Timeline" at bounding box center [169, 86] width 27 height 8
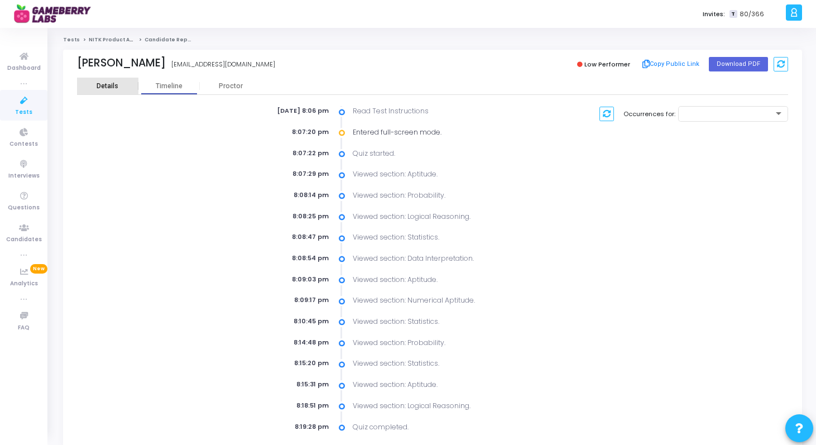
click at [95, 87] on div "Details" at bounding box center [107, 86] width 61 height 8
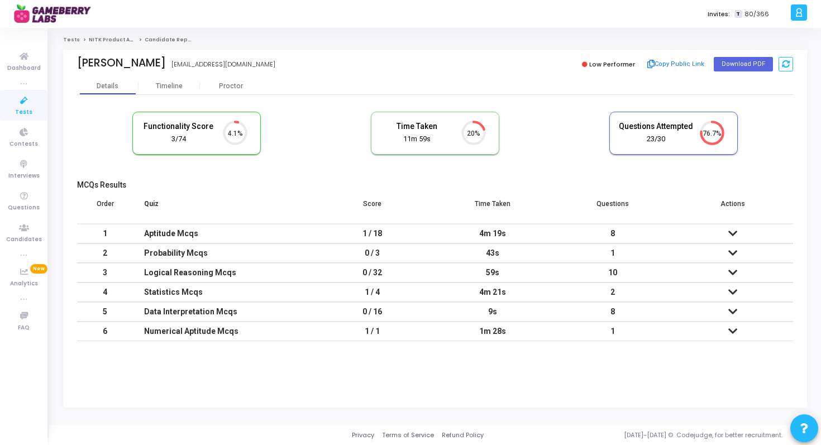
drag, startPoint x: 485, startPoint y: 313, endPoint x: 527, endPoint y: 312, distance: 41.9
click at [527, 312] on div "9s" at bounding box center [492, 312] width 98 height 18
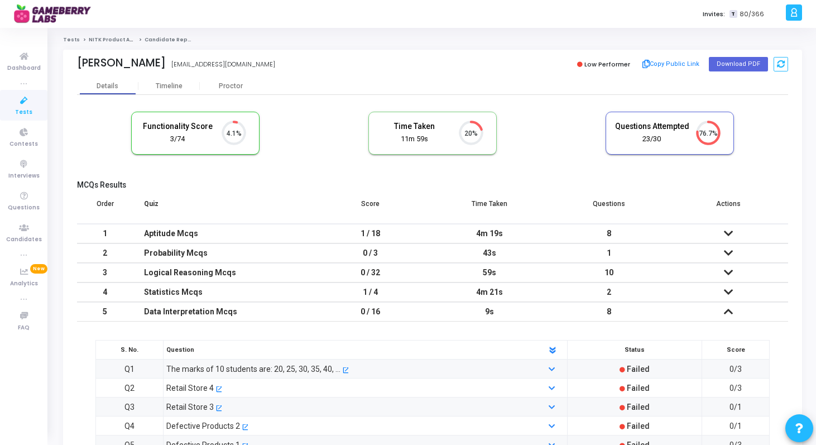
click at [731, 314] on icon at bounding box center [728, 312] width 9 height 8
